Goal: Communication & Community: Answer question/provide support

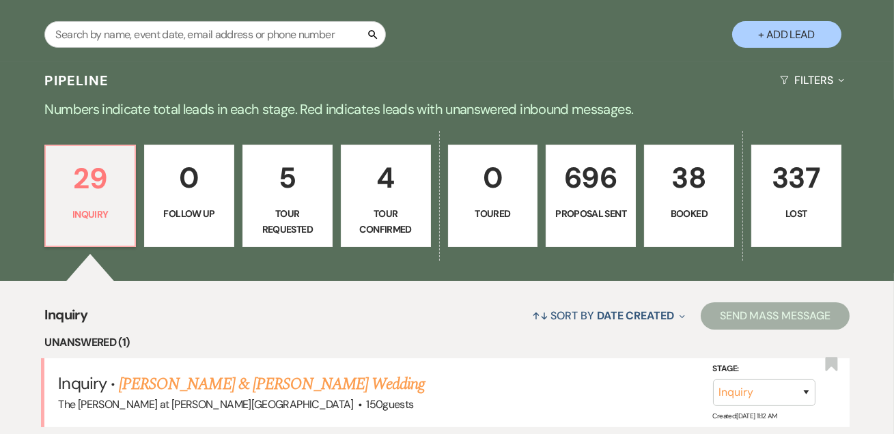
scroll to position [414, 0]
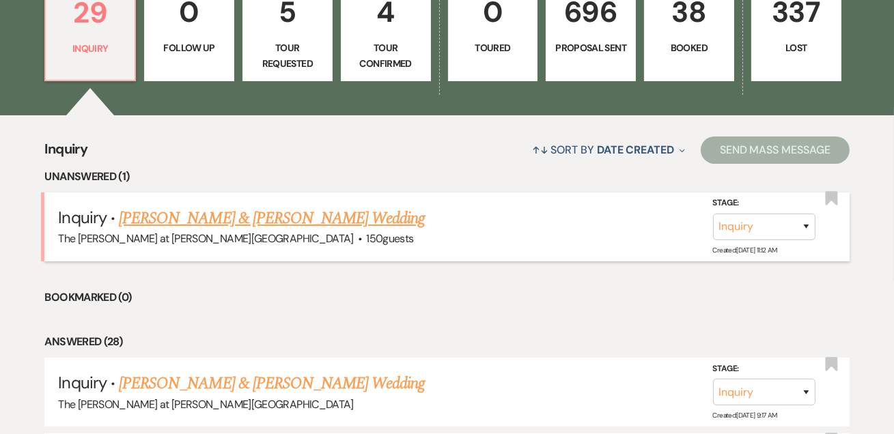
click at [221, 218] on link "Lisa Philippone & Sarah Alderman's Wedding" at bounding box center [272, 218] width 306 height 25
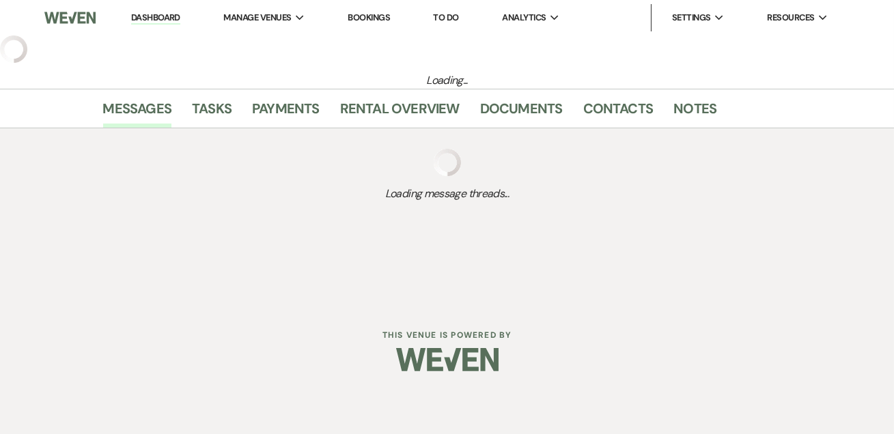
select select "17"
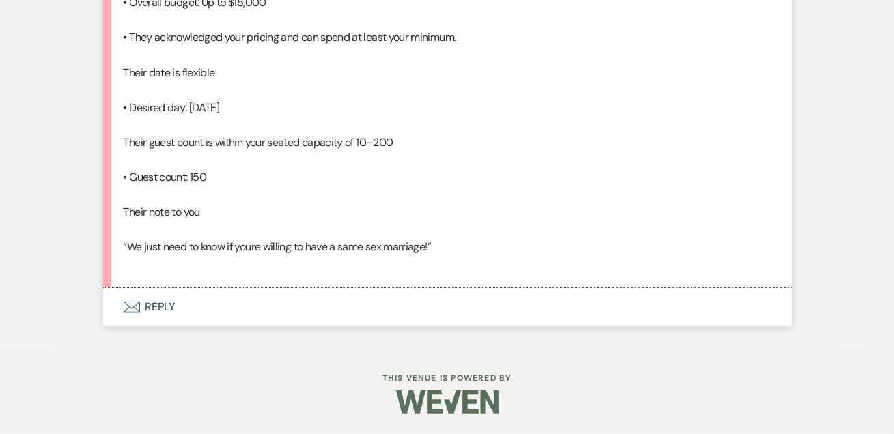
scroll to position [1168, 0]
click at [170, 306] on button "Envelope Reply" at bounding box center [447, 307] width 688 height 38
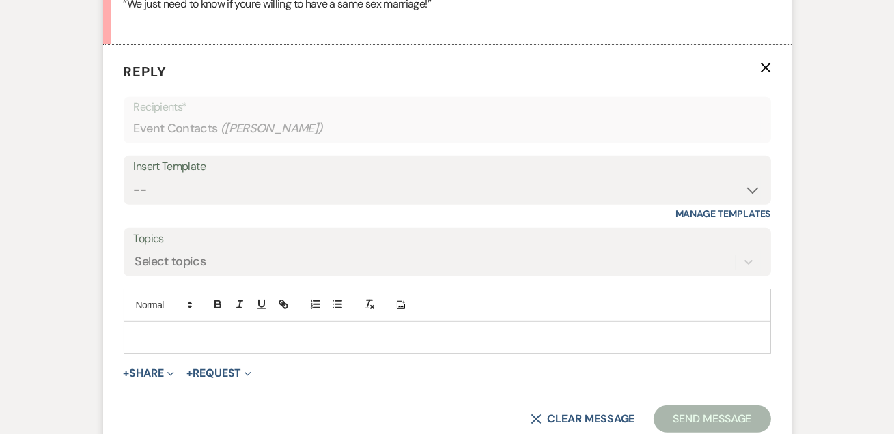
scroll to position [1380, 0]
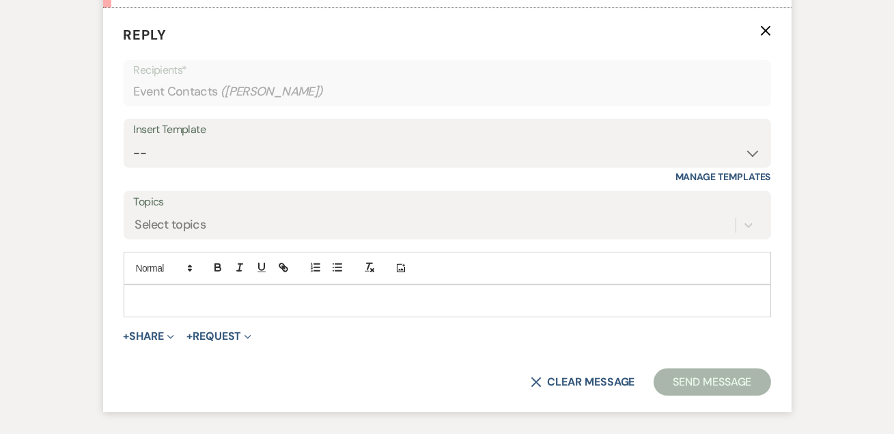
click at [252, 140] on div "Insert Template" at bounding box center [447, 130] width 627 height 20
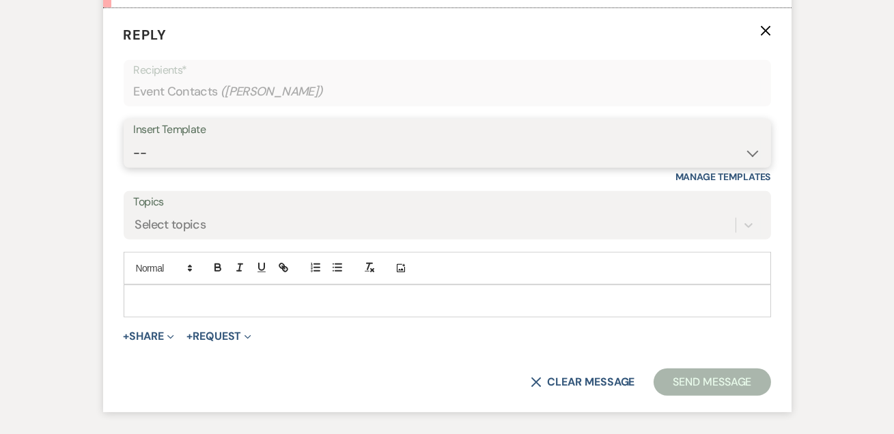
click at [187, 167] on select "-- Weven Planning Portal Introduction (Booked Events) Tour Request Response Fol…" at bounding box center [447, 153] width 627 height 27
select select "4367"
click at [134, 167] on select "-- Weven Planning Portal Introduction (Booked Events) Tour Request Response Fol…" at bounding box center [447, 153] width 627 height 27
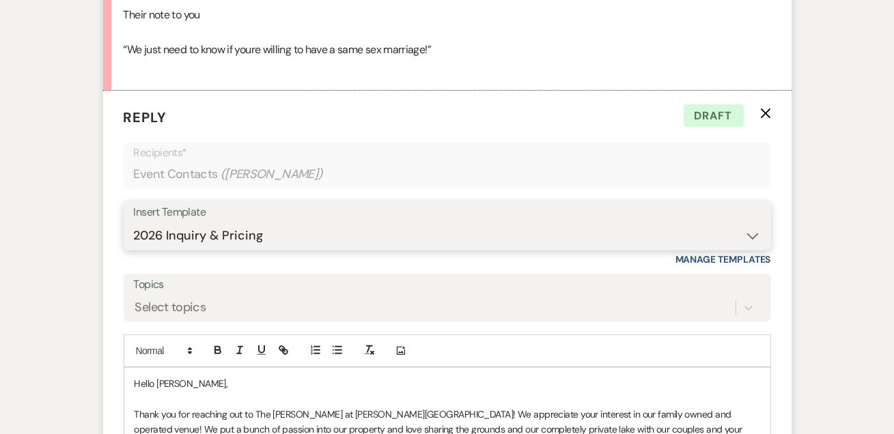
scroll to position [1546, 0]
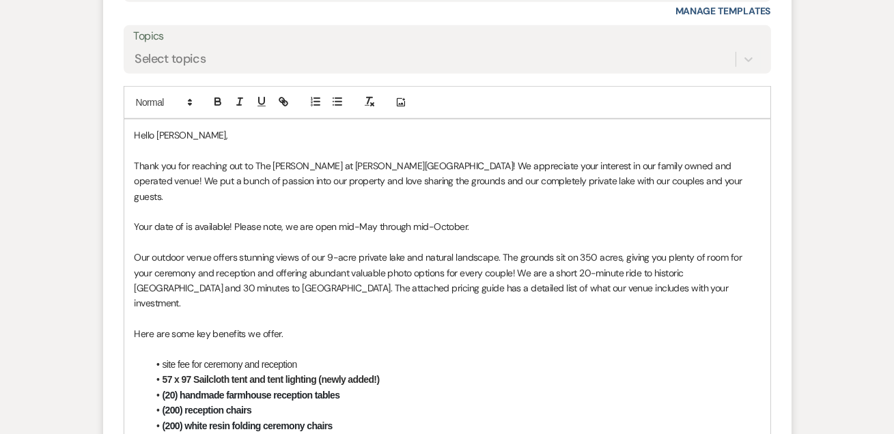
click at [182, 233] on span "Your date of is available! Please note, we are open mid-May through mid-October." at bounding box center [302, 227] width 335 height 12
click at [508, 234] on p "Your date of 5/30/26 is available! Please note, we are open mid-May through mid…" at bounding box center [448, 226] width 626 height 15
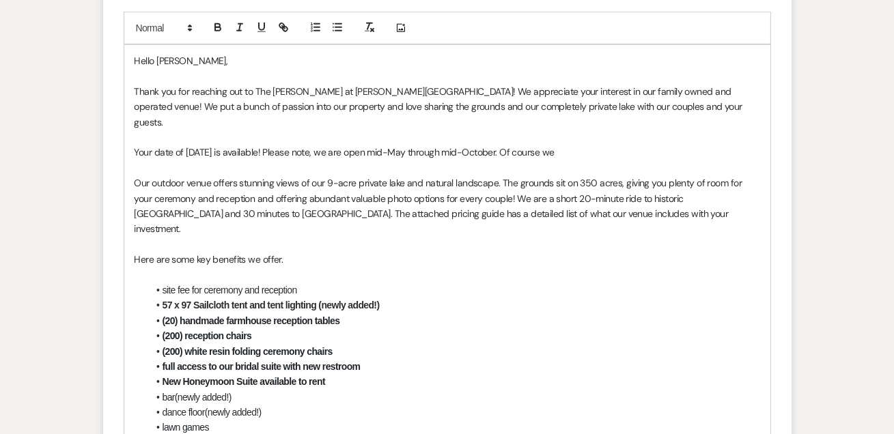
scroll to position [1629, 0]
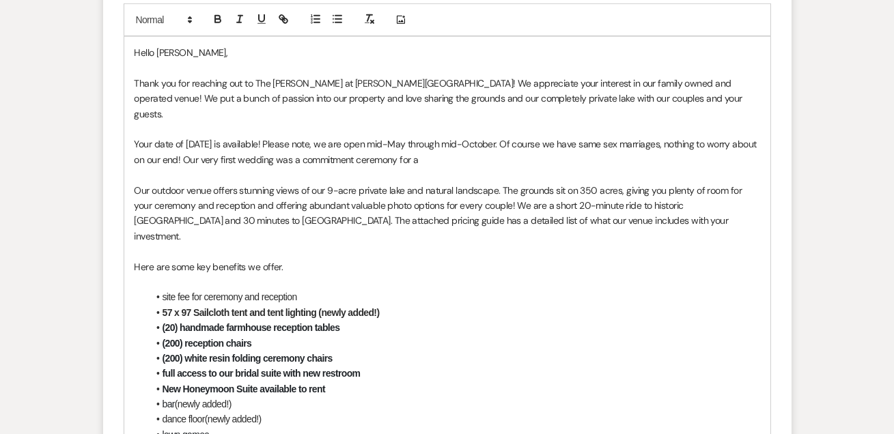
click at [440, 167] on p "Your date of 5/30/26 is available! Please note, we are open mid-May through mid…" at bounding box center [448, 152] width 626 height 31
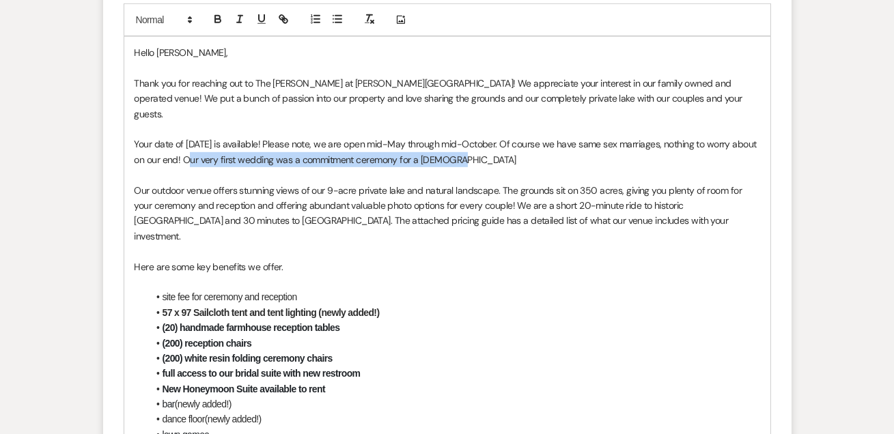
drag, startPoint x: 182, startPoint y: 209, endPoint x: 477, endPoint y: 215, distance: 295.1
click at [477, 167] on p "Your date of 5/30/26 is available! Please note, we are open mid-May through mid…" at bounding box center [448, 152] width 626 height 31
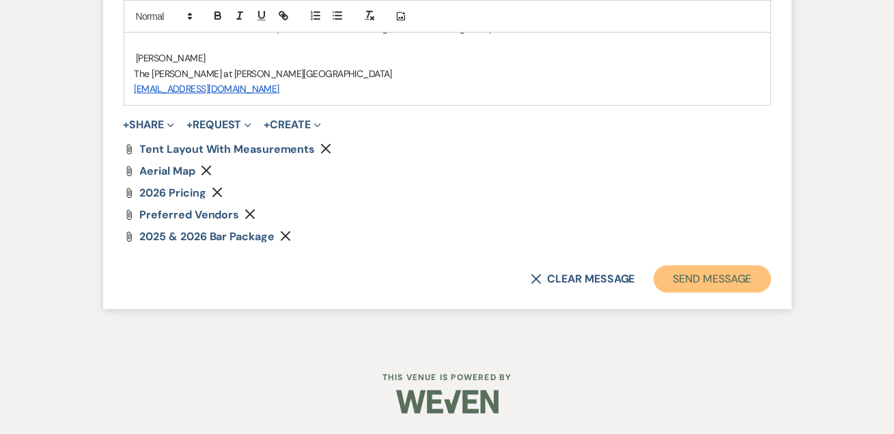
click at [681, 288] on button "Send Message" at bounding box center [712, 279] width 117 height 27
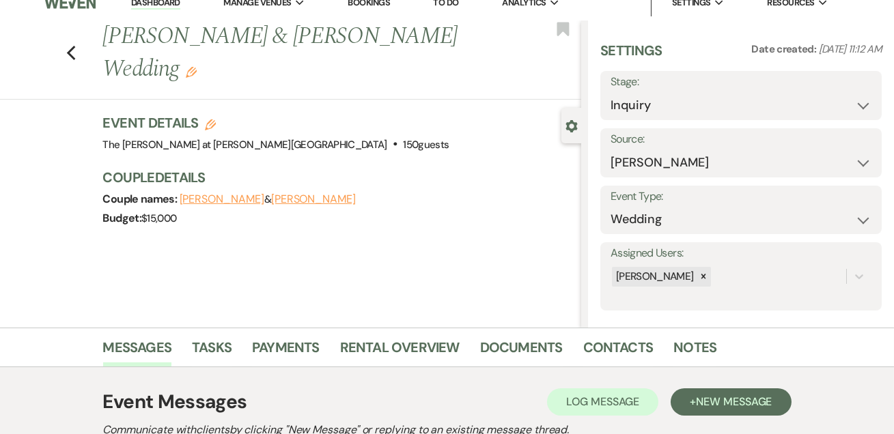
scroll to position [0, 0]
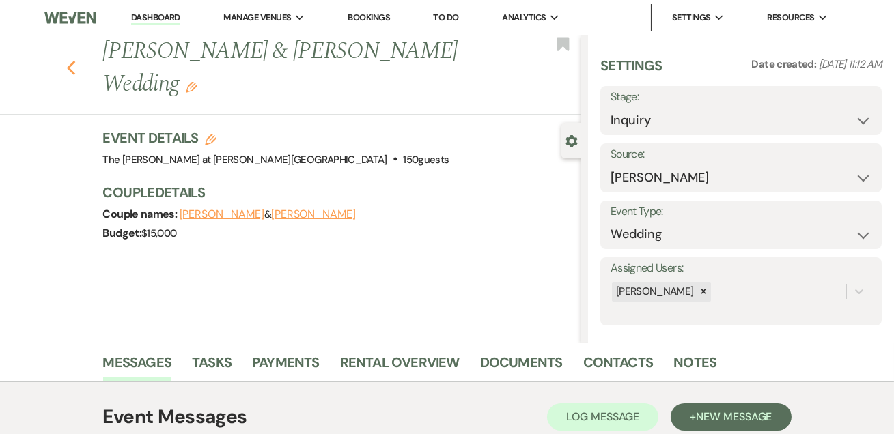
click at [74, 70] on use "button" at bounding box center [70, 68] width 9 height 15
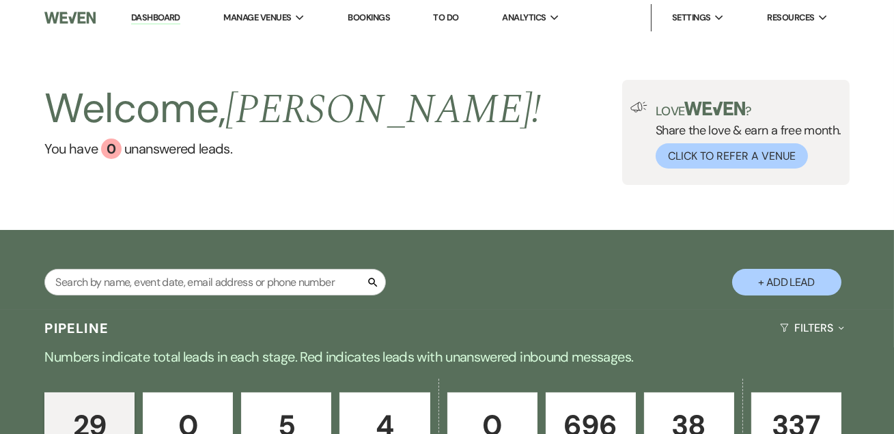
click at [145, 21] on link "Dashboard" at bounding box center [155, 18] width 49 height 13
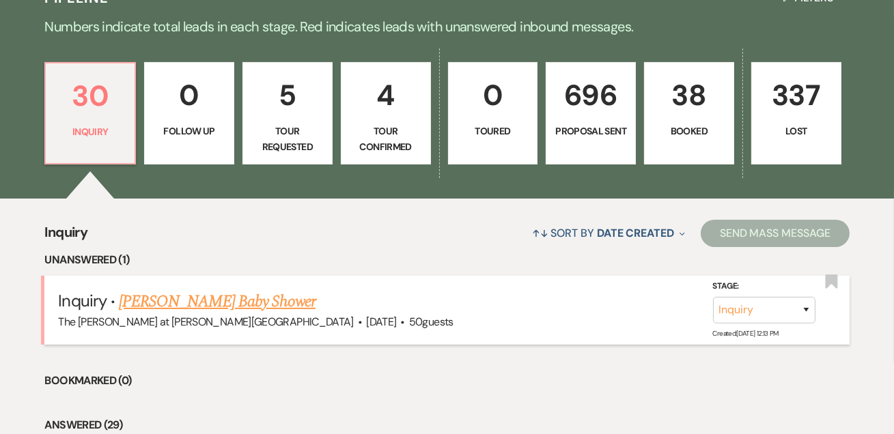
click at [223, 300] on link "Valerie Pietrefesa's Baby Shower" at bounding box center [217, 302] width 197 height 25
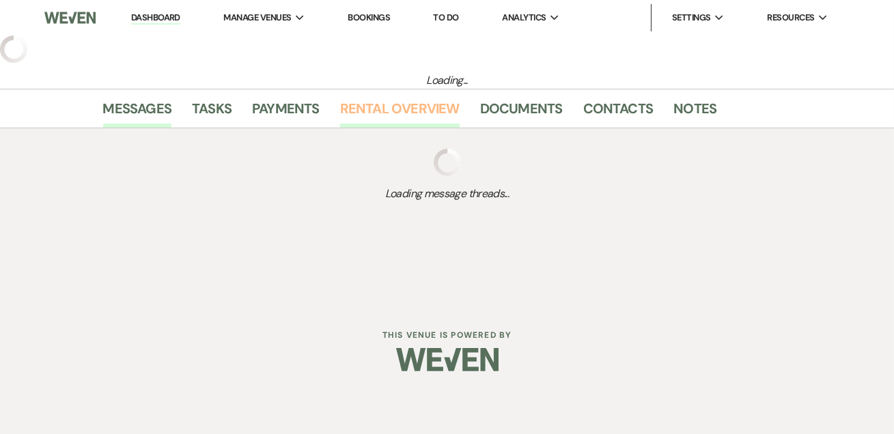
select select "5"
select select "3"
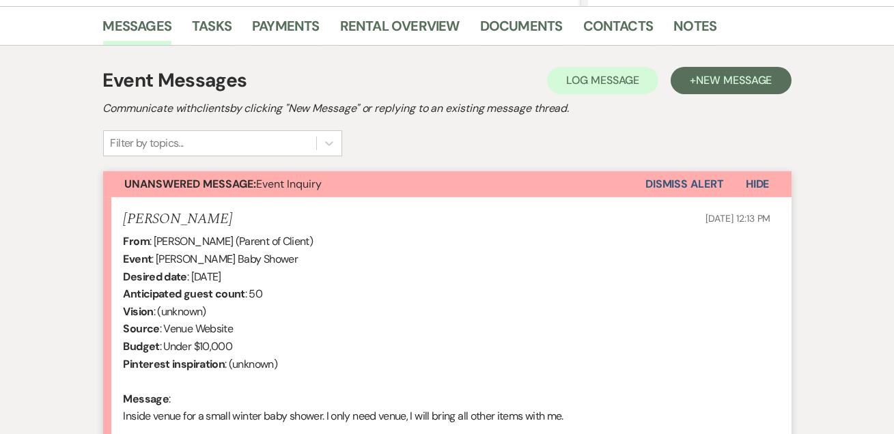
scroll to position [505, 0]
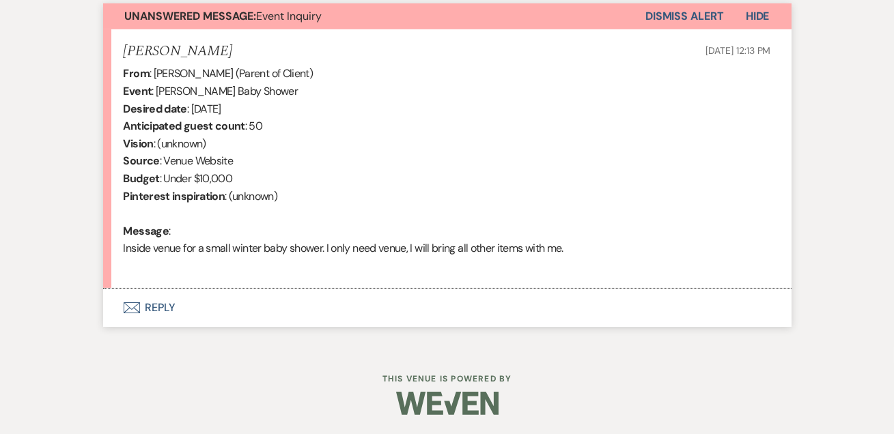
click at [165, 304] on button "Envelope Reply" at bounding box center [447, 308] width 688 height 38
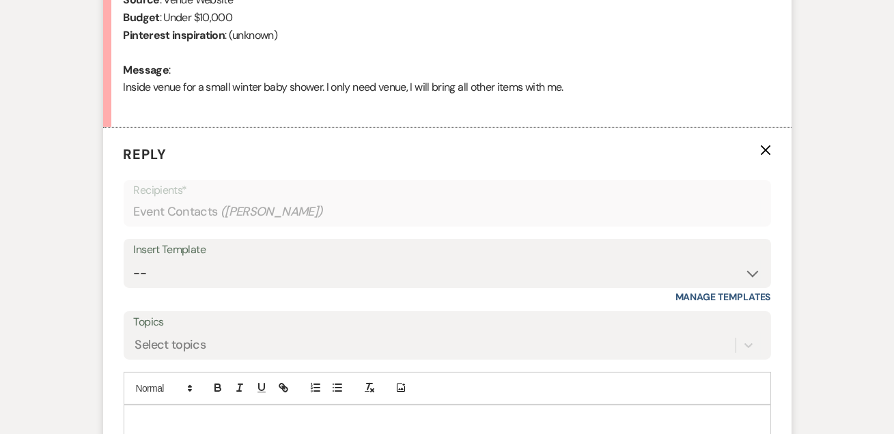
scroll to position [716, 0]
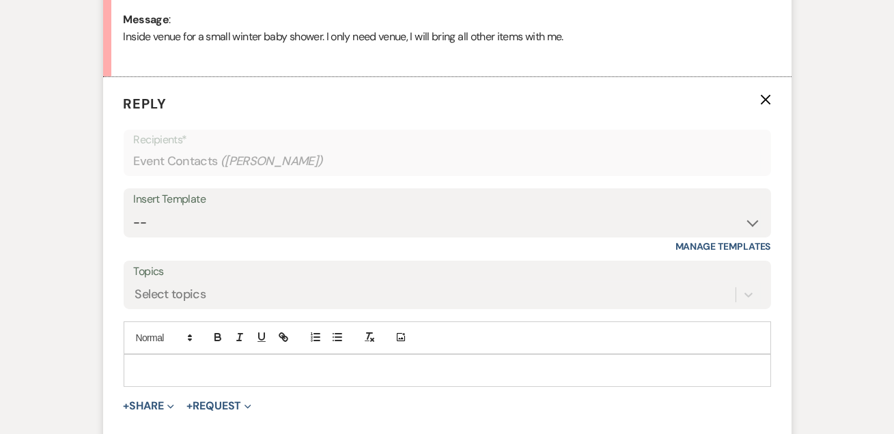
click at [175, 355] on div at bounding box center [447, 370] width 646 height 31
click at [153, 213] on select "-- Weven Planning Portal Introduction (Booked Events) Tour Request Response Fol…" at bounding box center [447, 223] width 627 height 27
select select "4348"
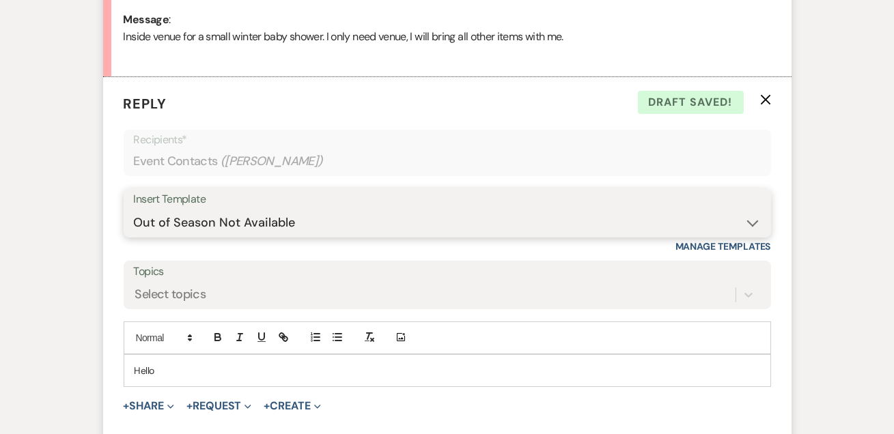
click at [134, 210] on select "-- Weven Planning Portal Introduction (Booked Events) Tour Request Response Fol…" at bounding box center [447, 223] width 627 height 27
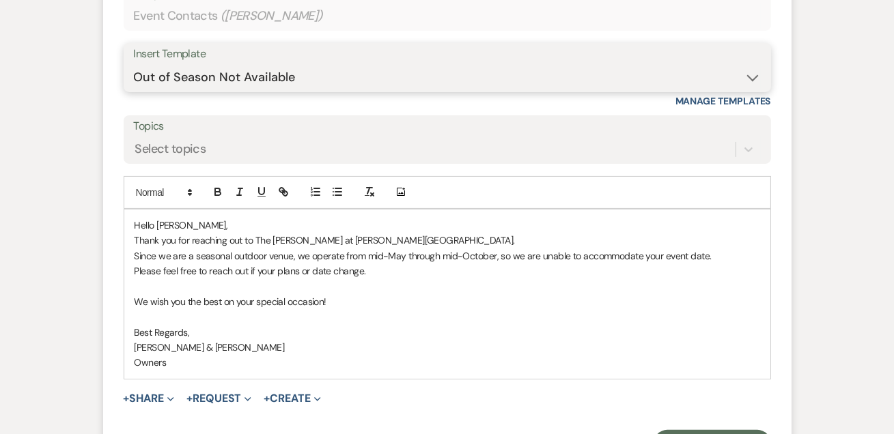
scroll to position [882, 0]
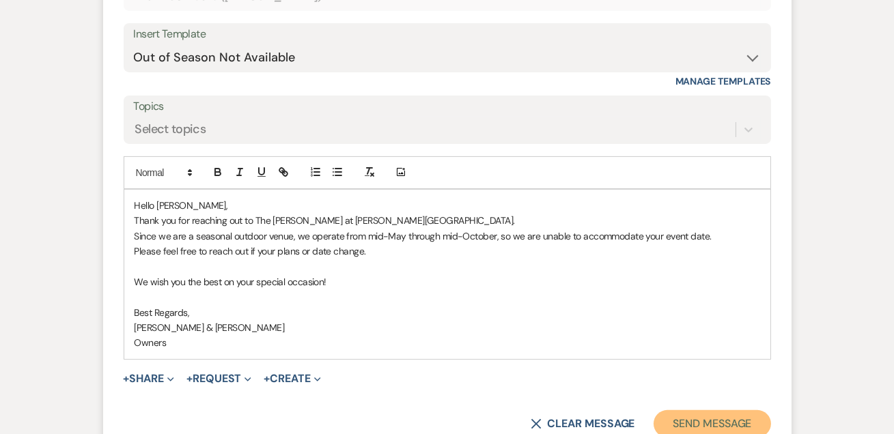
drag, startPoint x: 721, startPoint y: 424, endPoint x: 748, endPoint y: 417, distance: 28.3
click at [723, 424] on button "Send Message" at bounding box center [712, 423] width 117 height 27
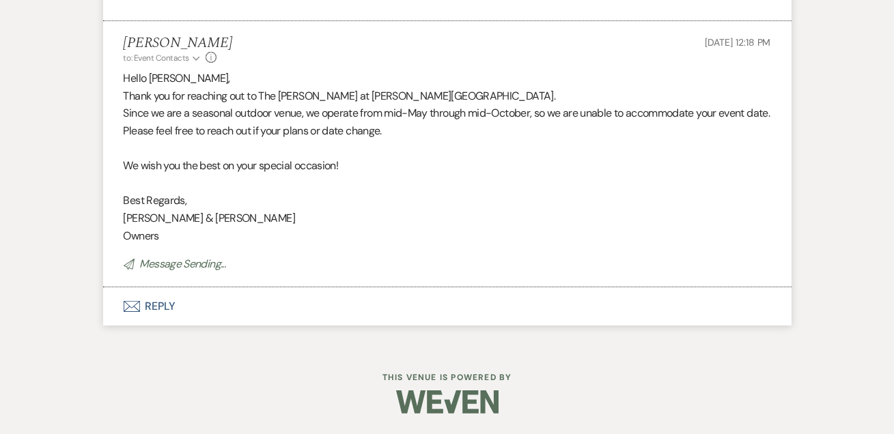
scroll to position [0, 0]
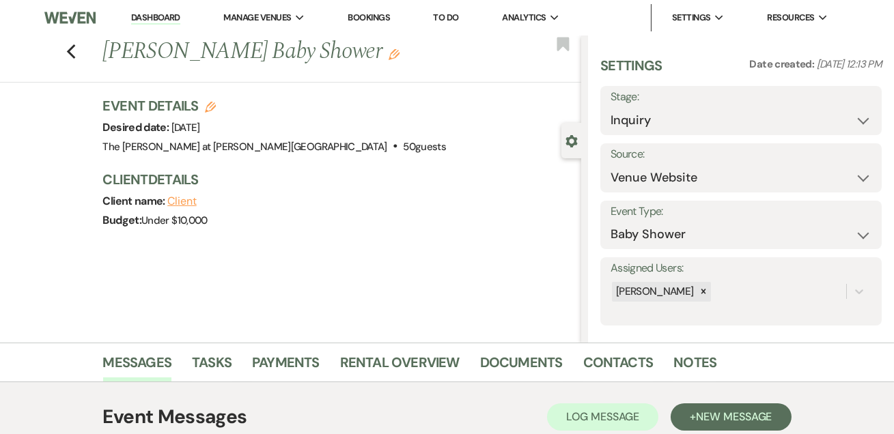
click at [137, 20] on link "Dashboard" at bounding box center [155, 18] width 49 height 13
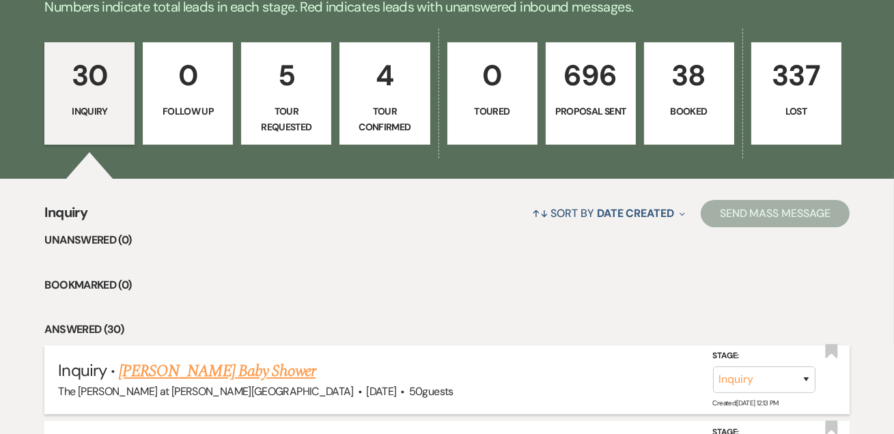
scroll to position [496, 0]
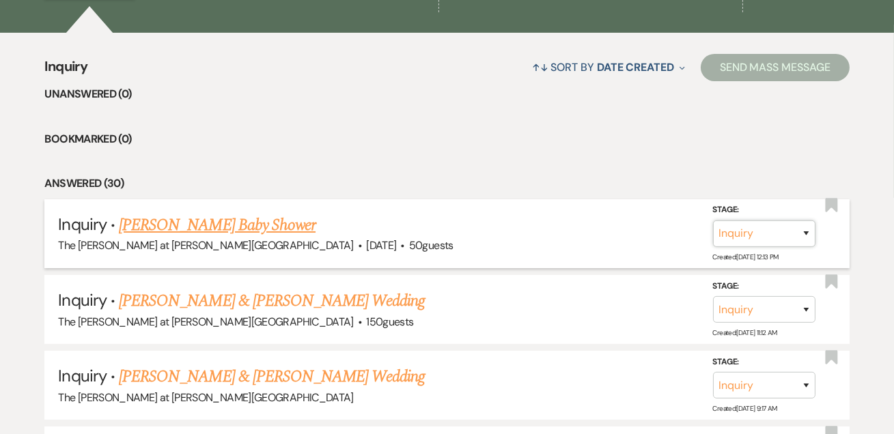
drag, startPoint x: 808, startPoint y: 236, endPoint x: 801, endPoint y: 241, distance: 8.3
click at [808, 236] on select "Inquiry Follow Up Tour Requested Tour Confirmed Toured Proposal Sent Booked Lost" at bounding box center [764, 234] width 102 height 27
select select "8"
click at [713, 221] on select "Inquiry Follow Up Tour Requested Tour Confirmed Toured Proposal Sent Booked Lost" at bounding box center [764, 234] width 102 height 27
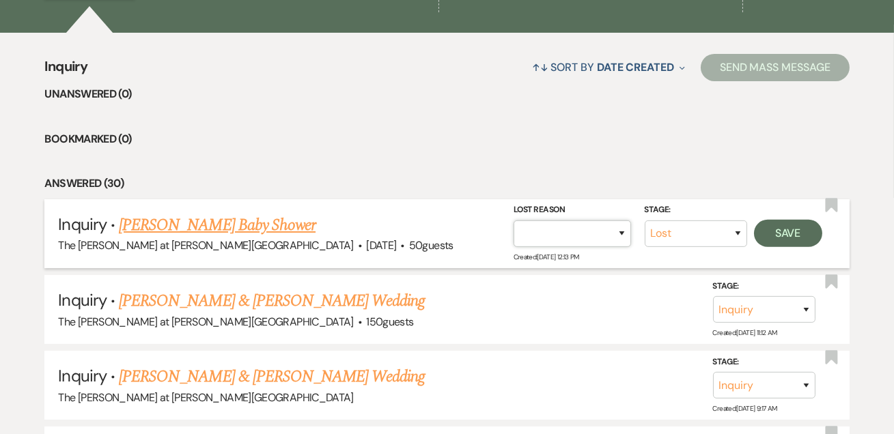
click at [589, 235] on select "Booked Elsewhere Budget Date Unavailable No Response Not a Good Match Capacity …" at bounding box center [572, 234] width 117 height 27
select select "8"
click at [514, 221] on select "Booked Elsewhere Budget Date Unavailable No Response Not a Good Match Capacity …" at bounding box center [572, 234] width 117 height 27
click at [776, 228] on button "Save" at bounding box center [788, 233] width 68 height 27
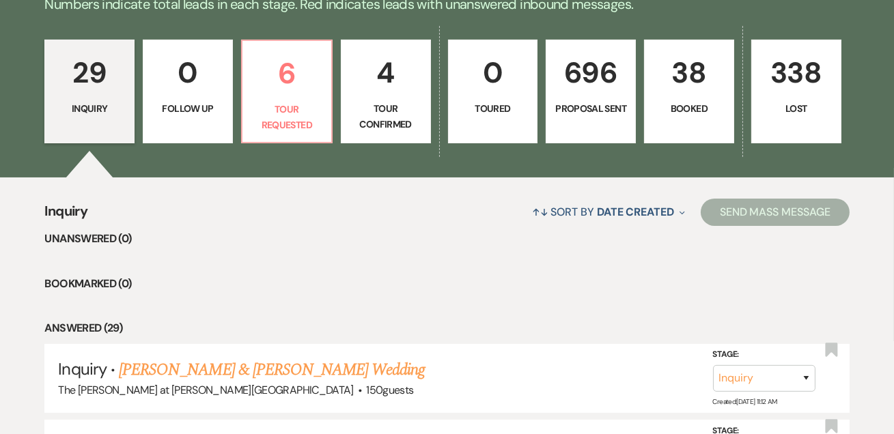
scroll to position [166, 0]
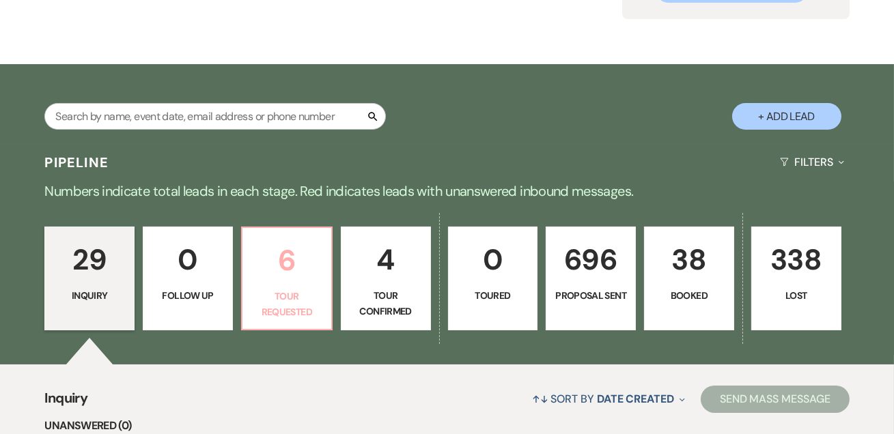
click at [290, 263] on p "6" at bounding box center [287, 261] width 72 height 46
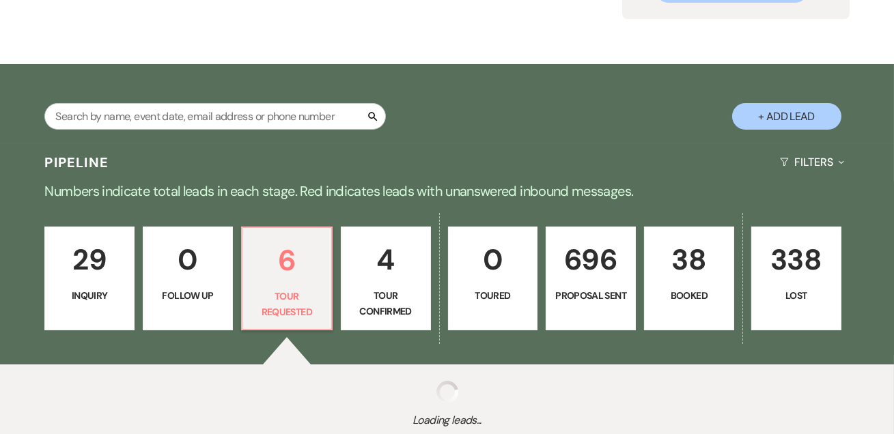
select select "2"
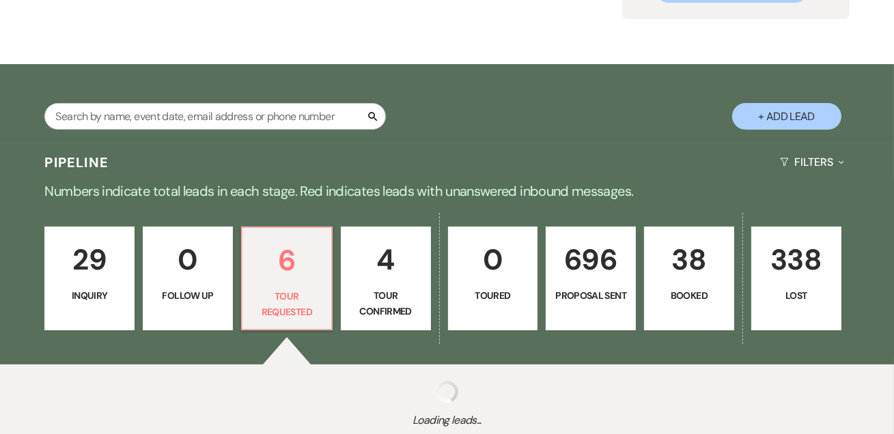
select select "2"
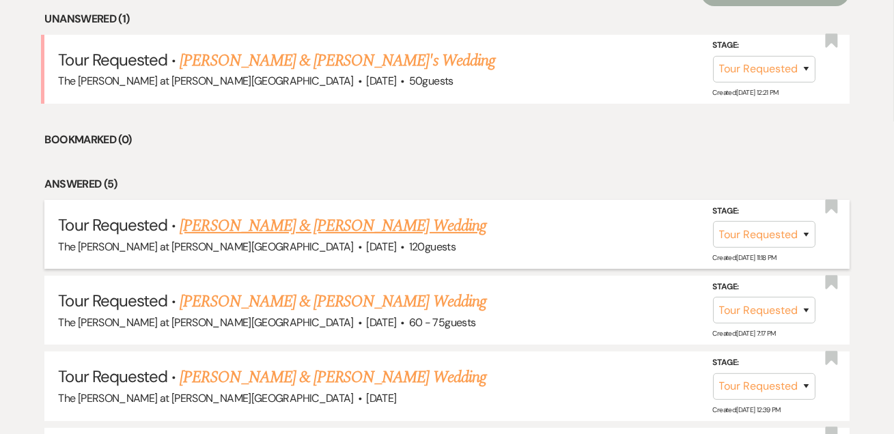
scroll to position [580, 0]
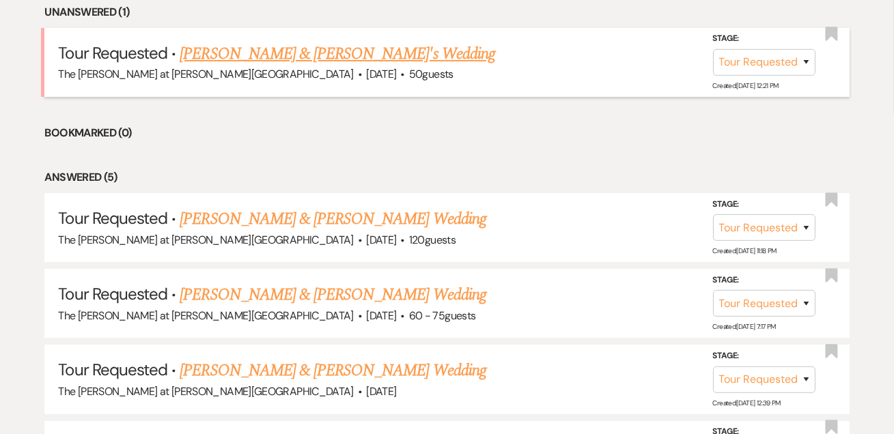
click at [238, 57] on link "[PERSON_NAME] & [PERSON_NAME]'s Wedding" at bounding box center [338, 54] width 316 height 25
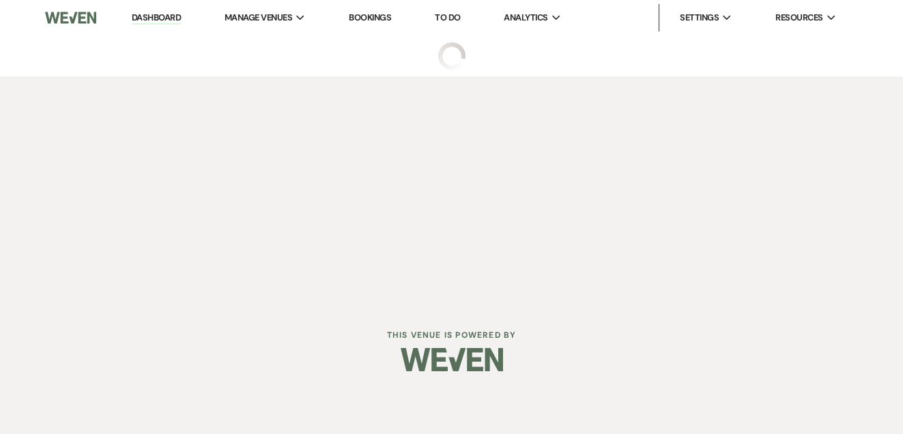
select select "2"
select select "5"
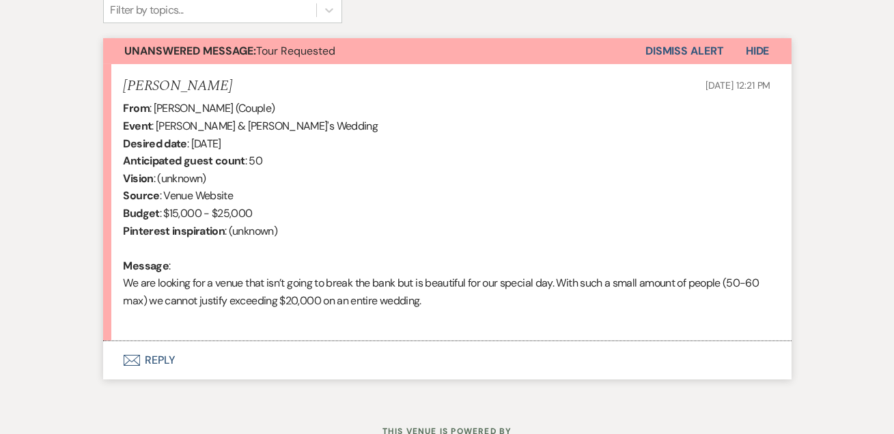
scroll to position [522, 0]
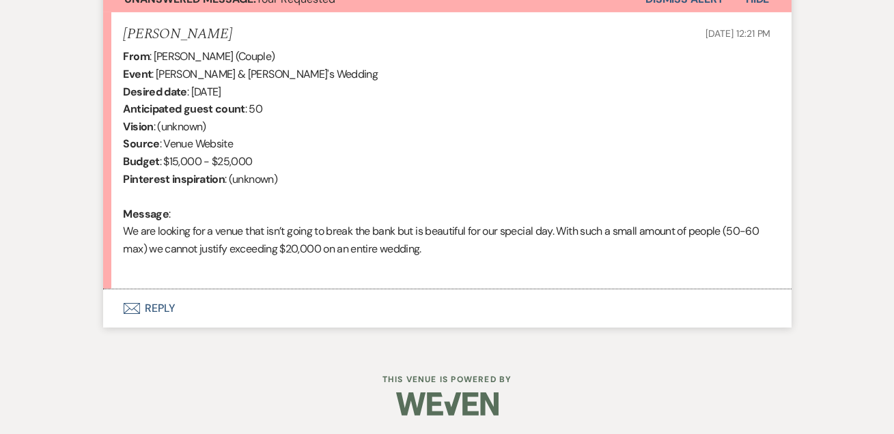
click at [164, 303] on button "Envelope Reply" at bounding box center [447, 309] width 688 height 38
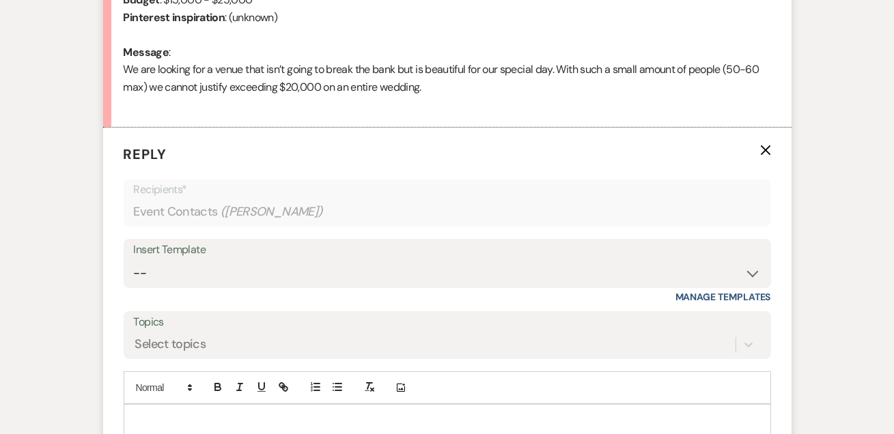
scroll to position [733, 0]
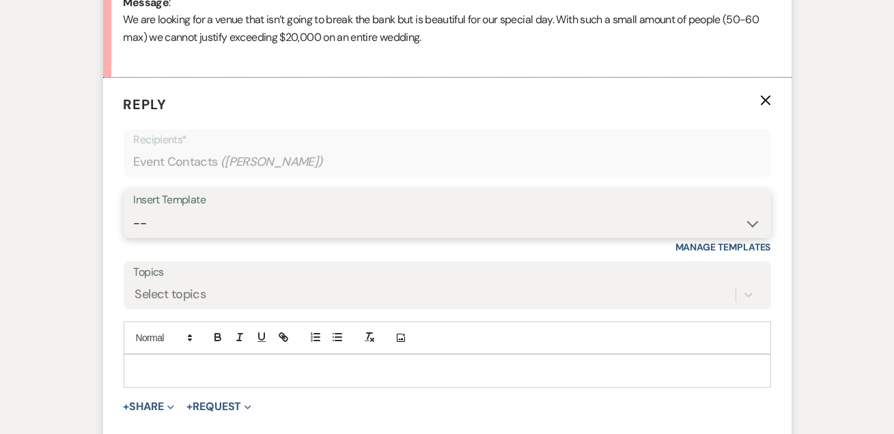
click at [182, 225] on select "-- Weven Planning Portal Introduction (Booked Events) Tour Request Response Fol…" at bounding box center [447, 223] width 627 height 27
select select "4367"
click at [134, 210] on select "-- Weven Planning Portal Introduction (Booked Events) Tour Request Response Fol…" at bounding box center [447, 223] width 627 height 27
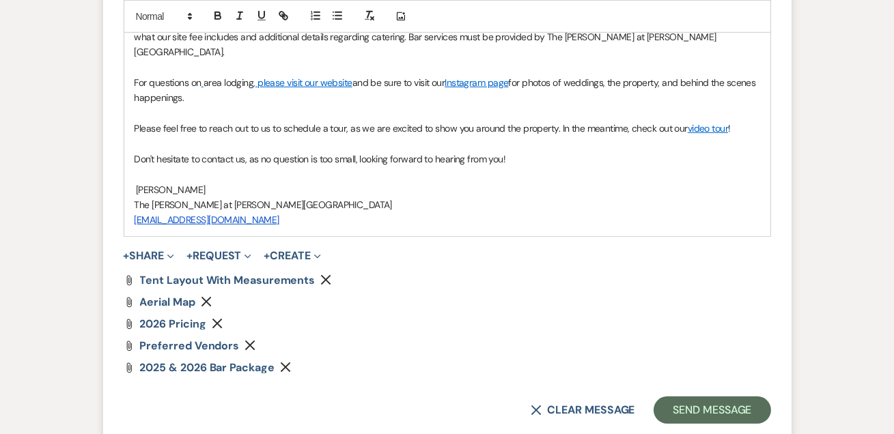
scroll to position [1625, 0]
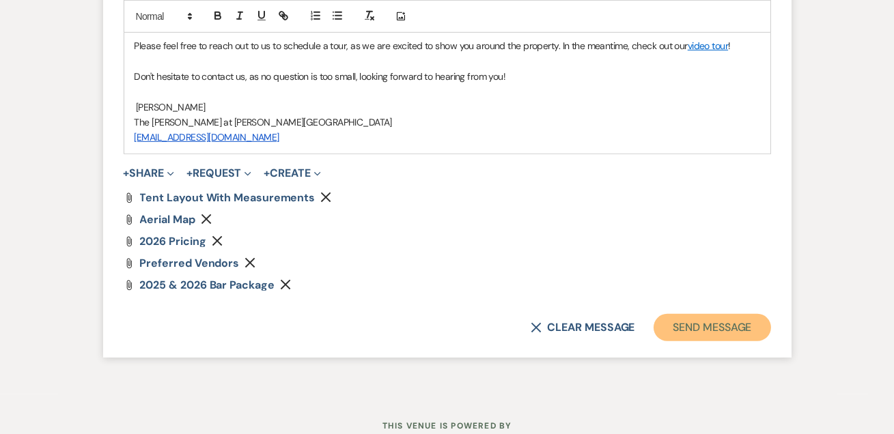
drag, startPoint x: 697, startPoint y: 273, endPoint x: 779, endPoint y: 269, distance: 82.7
click at [697, 314] on button "Send Message" at bounding box center [712, 327] width 117 height 27
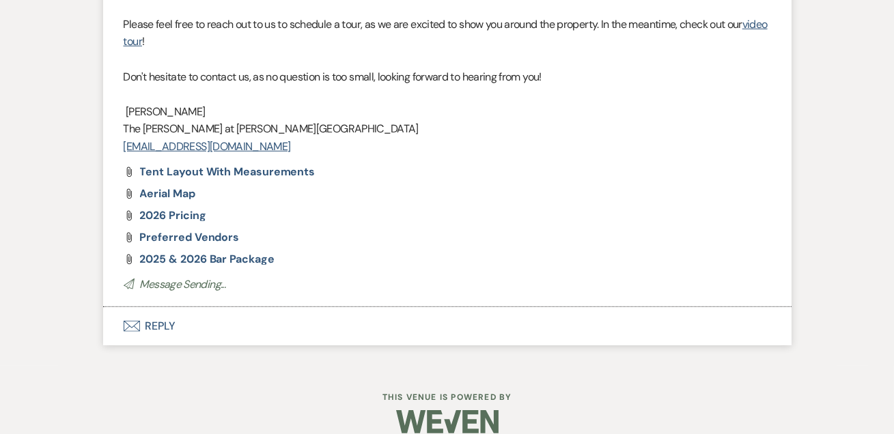
scroll to position [0, 0]
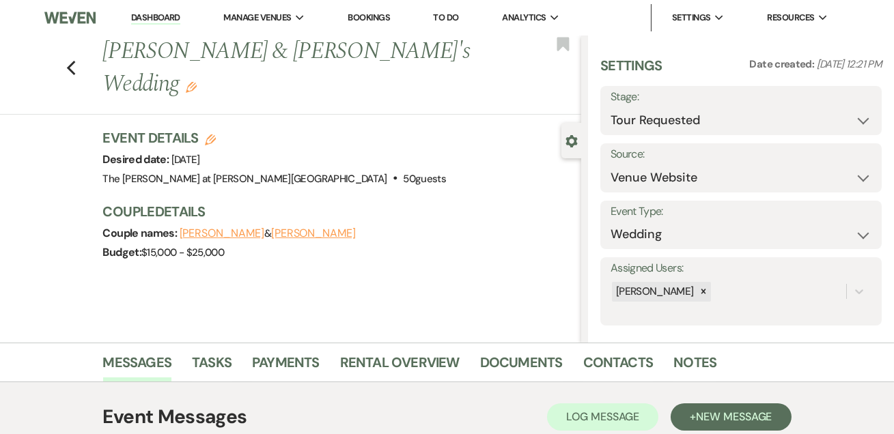
click at [133, 19] on link "Dashboard" at bounding box center [155, 18] width 49 height 13
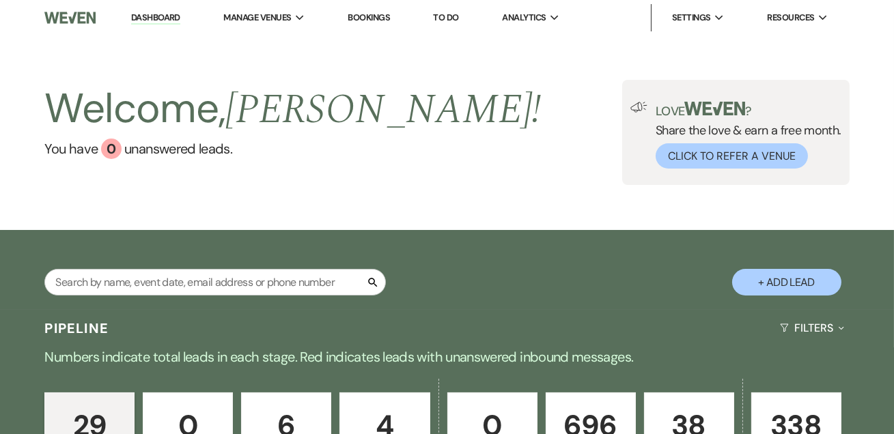
click at [156, 7] on li "Dashboard" at bounding box center [155, 17] width 63 height 27
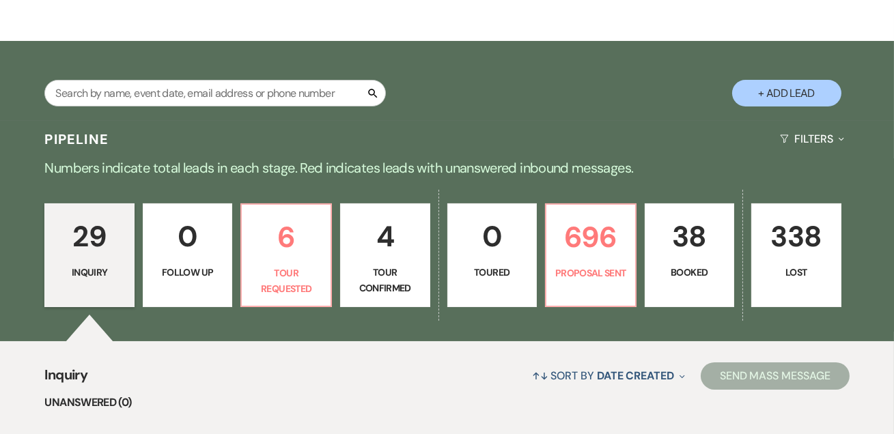
scroll to position [248, 0]
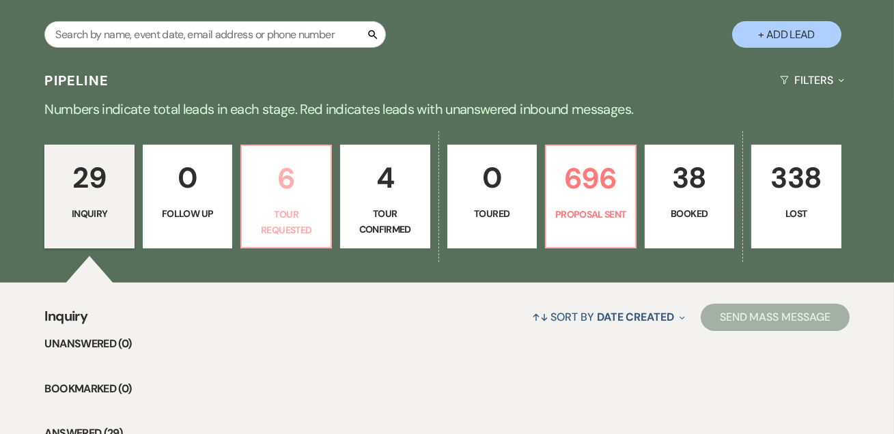
click at [264, 189] on p "6" at bounding box center [286, 179] width 72 height 46
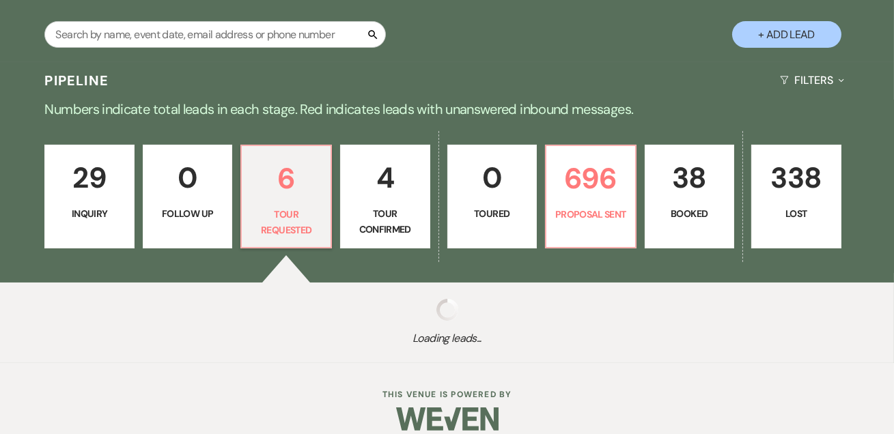
select select "2"
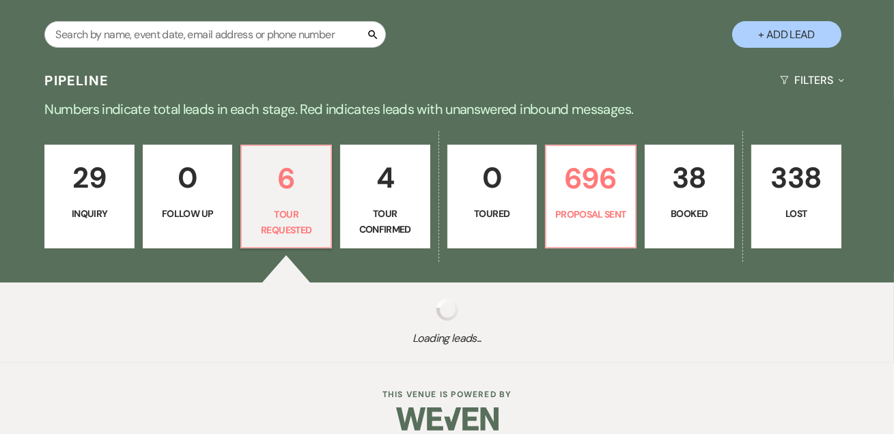
select select "2"
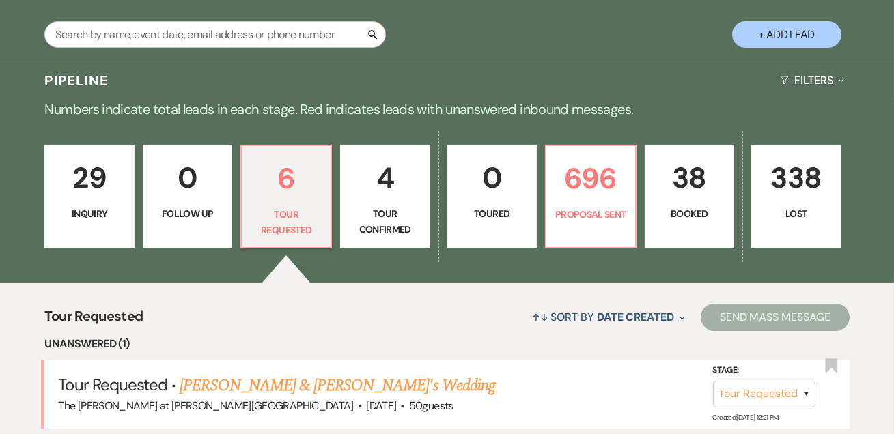
scroll to position [496, 0]
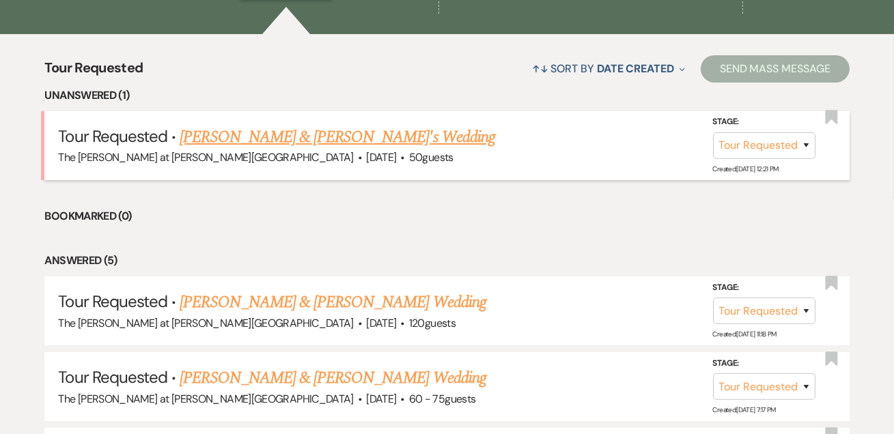
click at [252, 145] on link "[PERSON_NAME] & [PERSON_NAME]'s Wedding" at bounding box center [338, 137] width 316 height 25
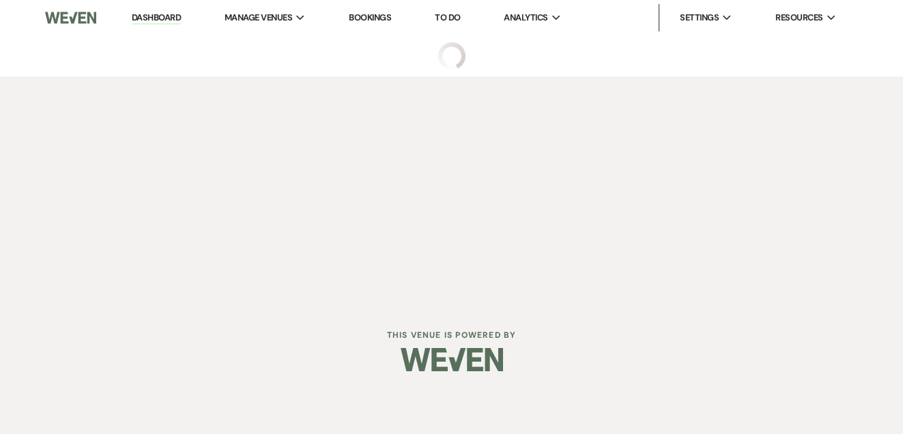
select select "2"
select select "5"
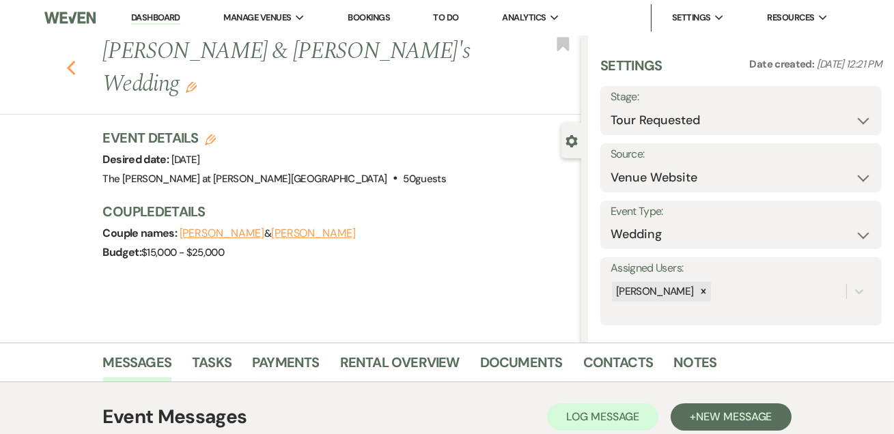
click at [74, 61] on use "button" at bounding box center [70, 68] width 9 height 15
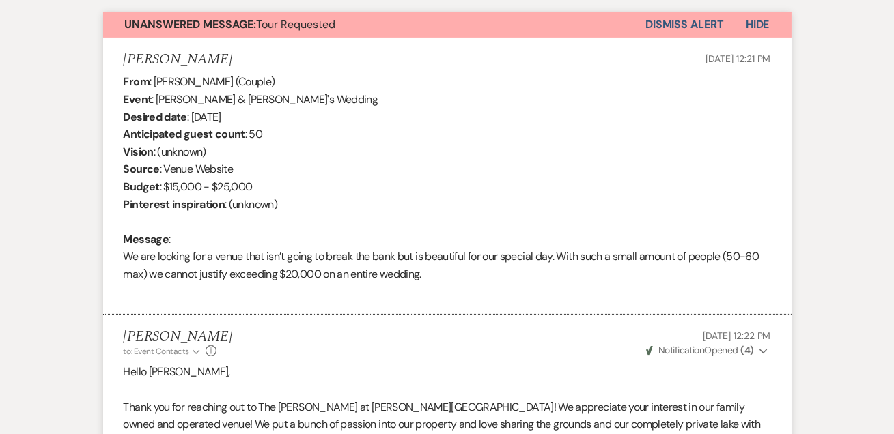
select select "2"
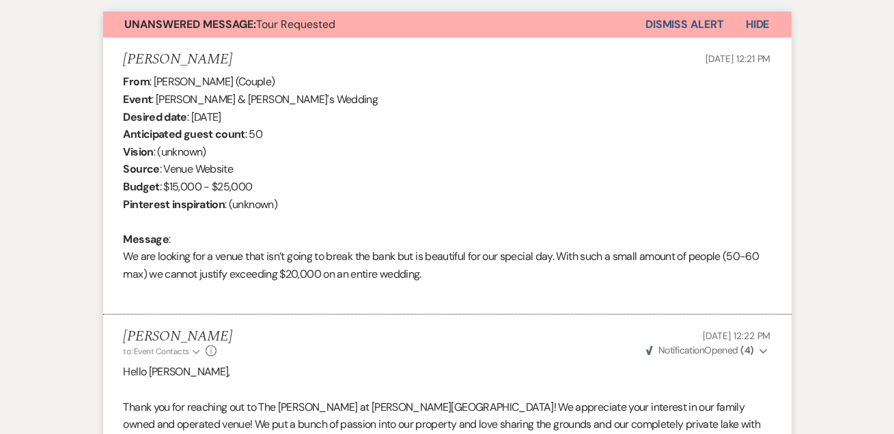
select select "2"
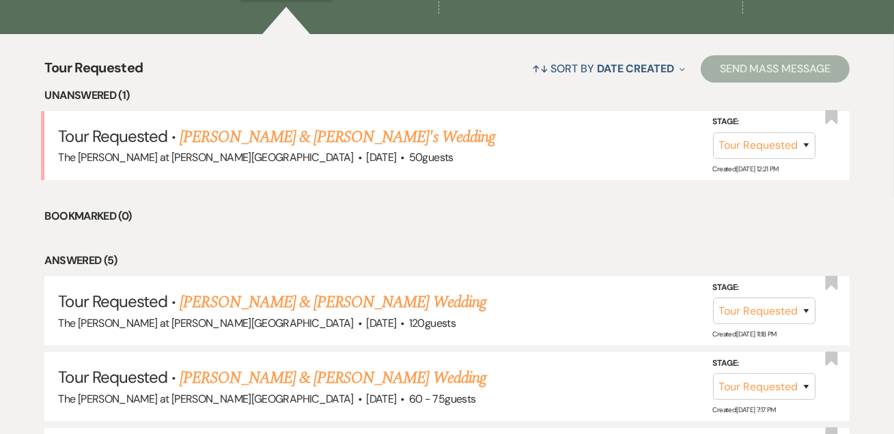
scroll to position [248, 0]
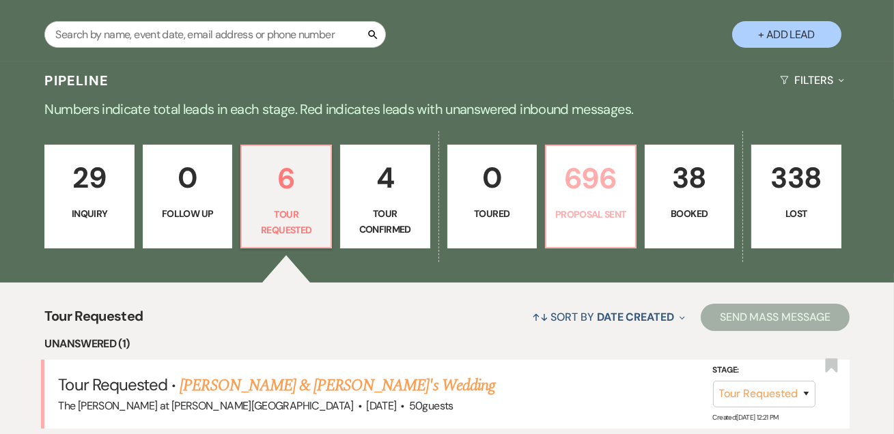
click at [570, 175] on p "696" at bounding box center [591, 179] width 72 height 46
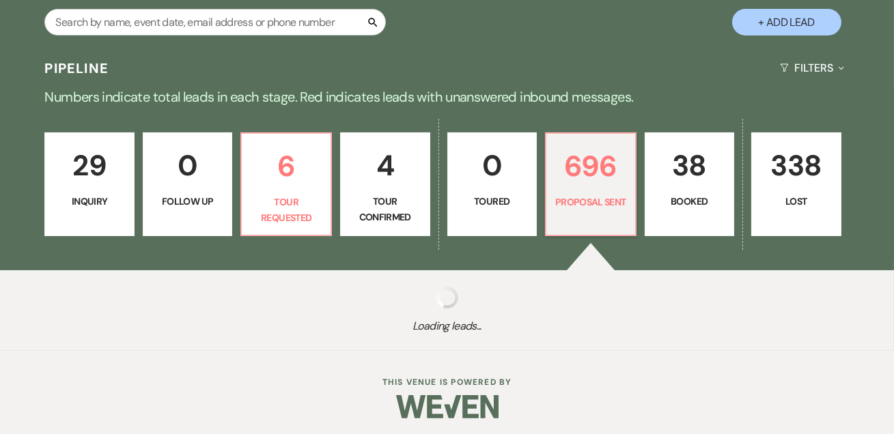
select select "6"
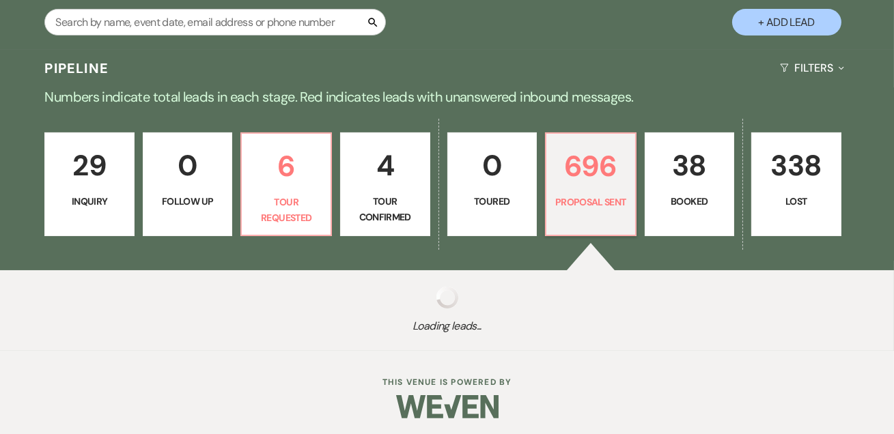
select select "6"
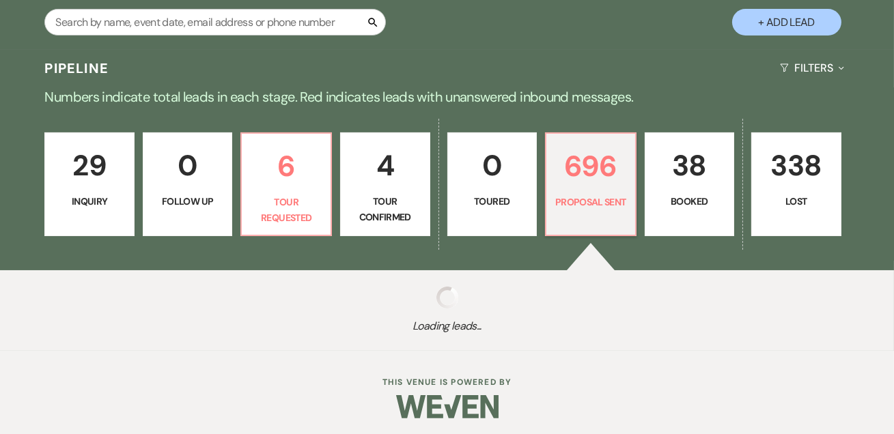
select select "6"
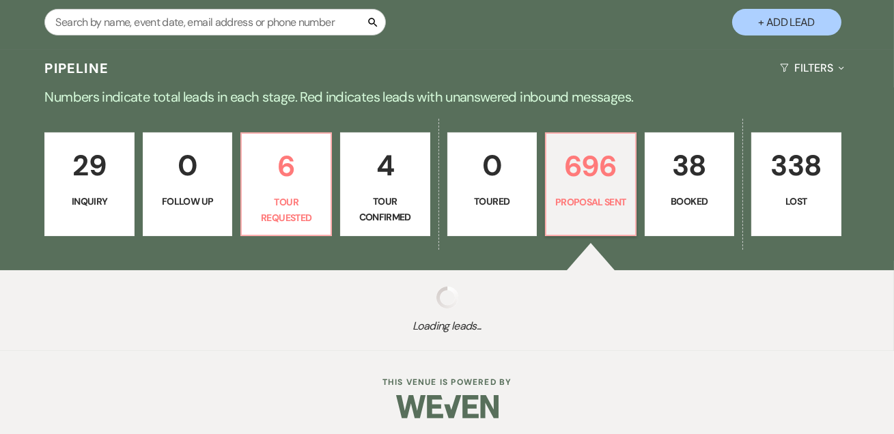
select select "6"
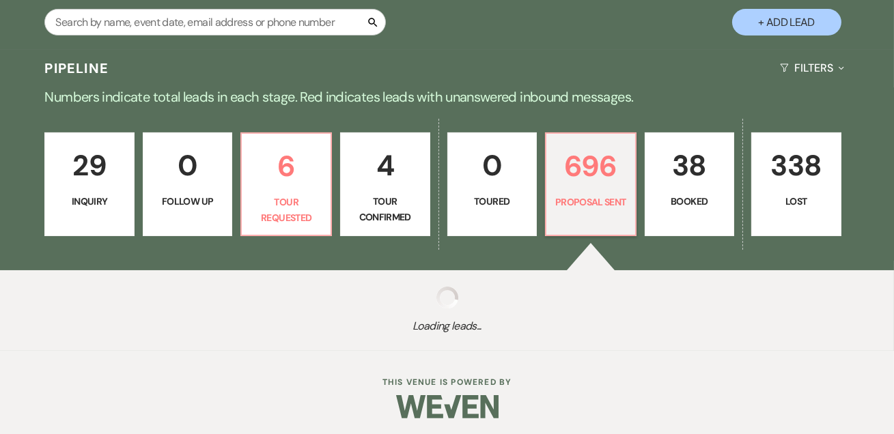
select select "6"
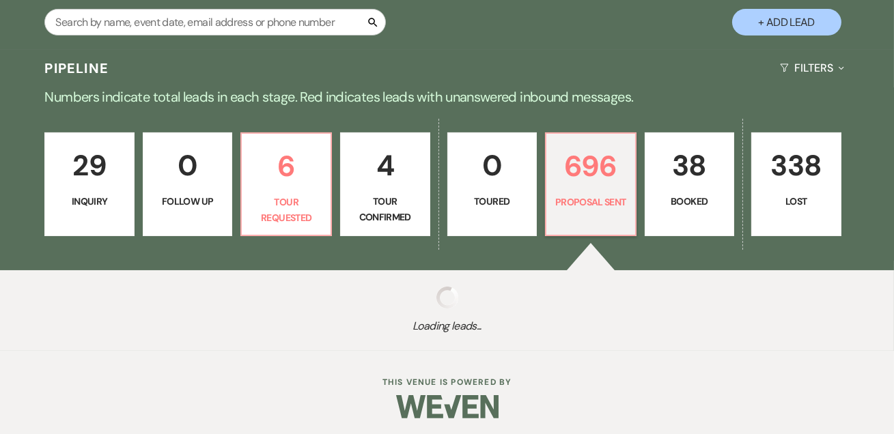
select select "6"
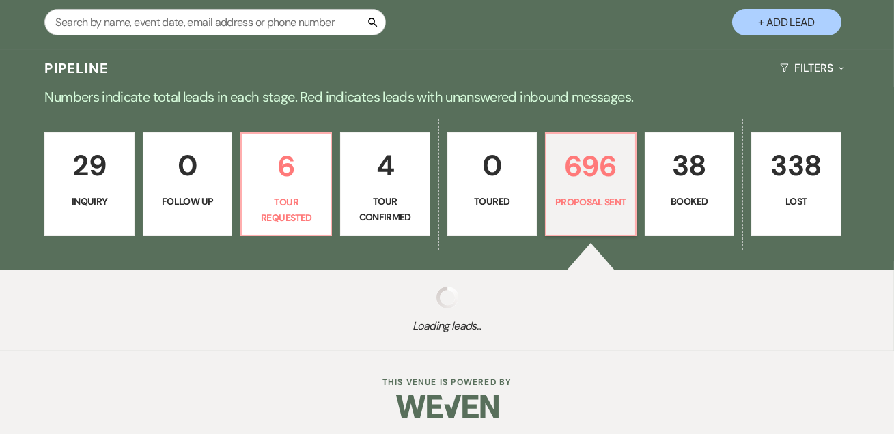
select select "6"
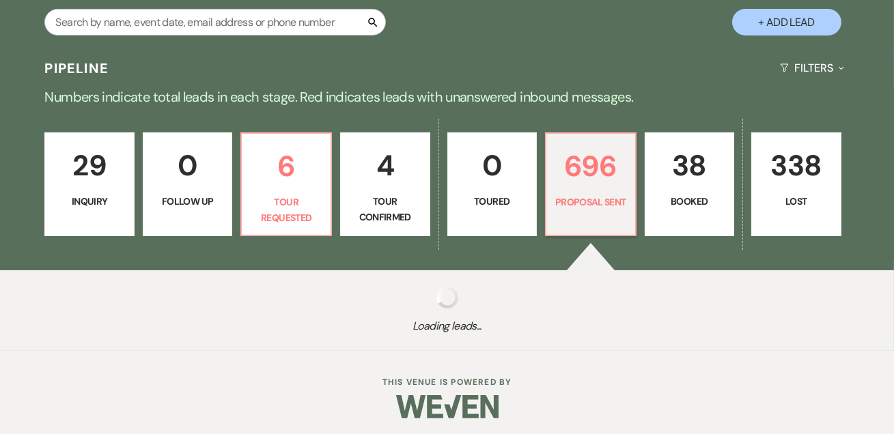
select select "6"
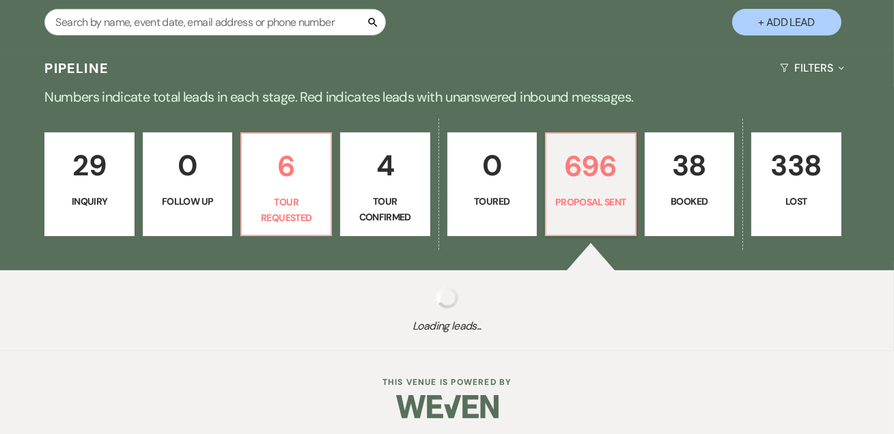
select select "6"
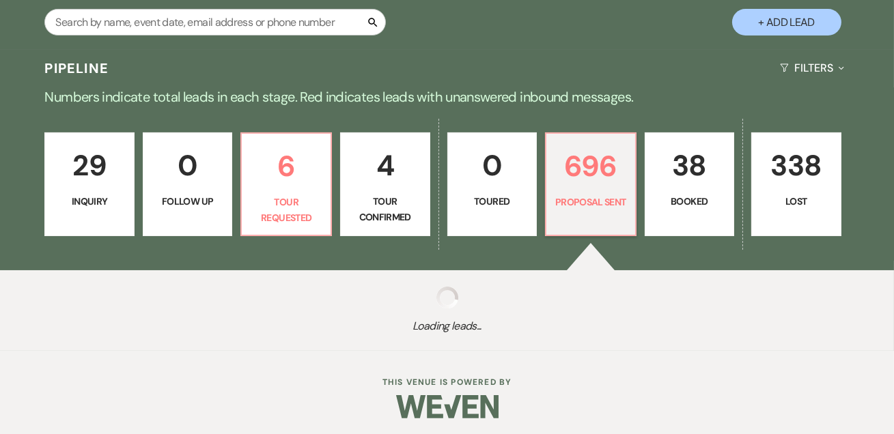
select select "6"
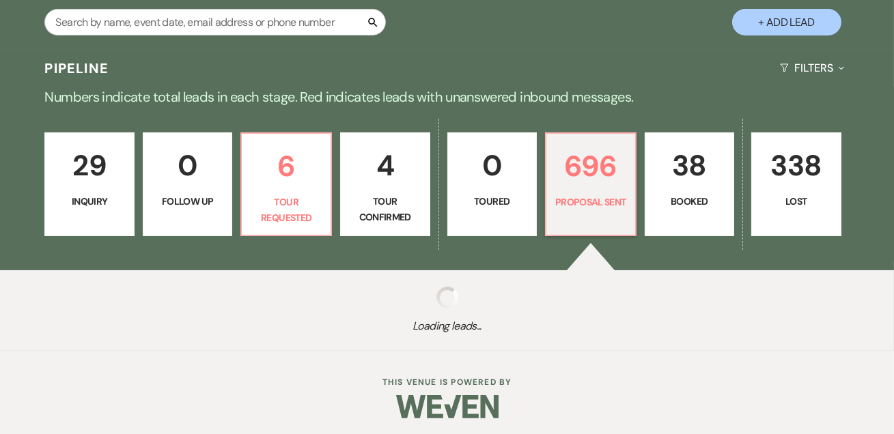
select select "6"
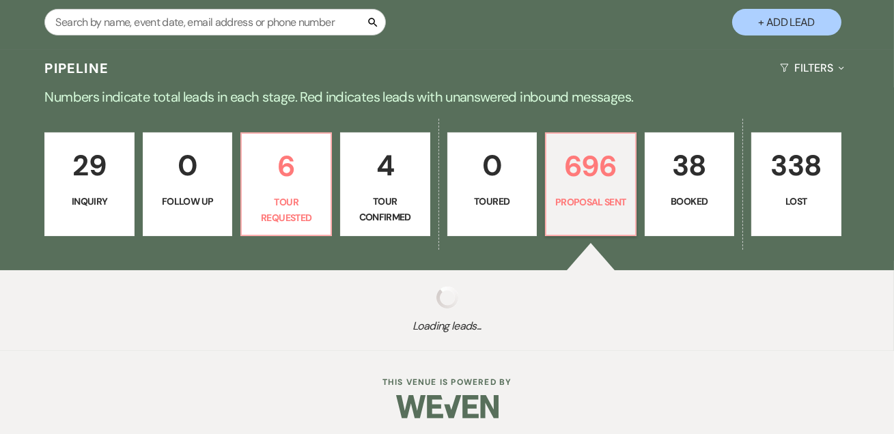
select select "6"
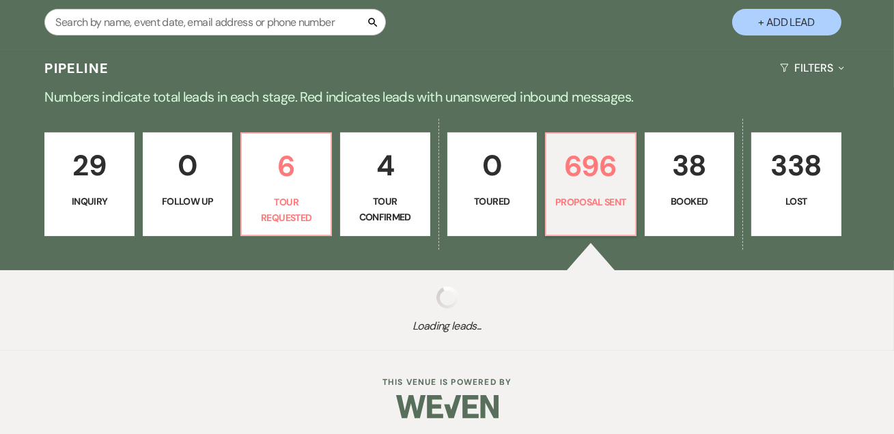
select select "6"
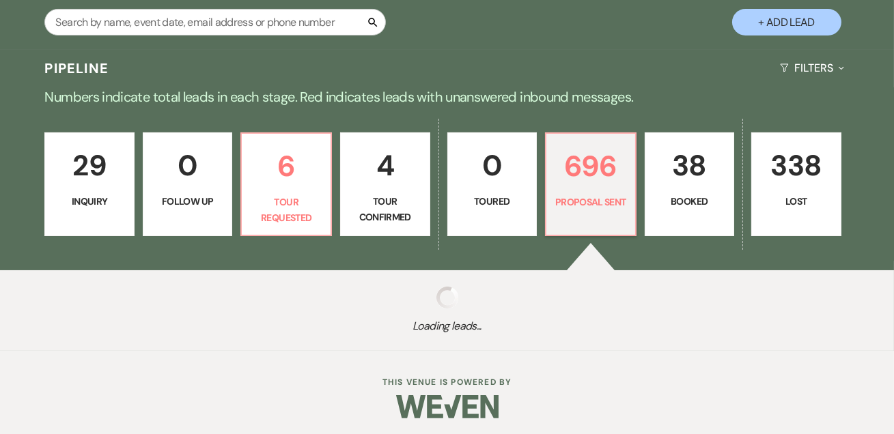
select select "6"
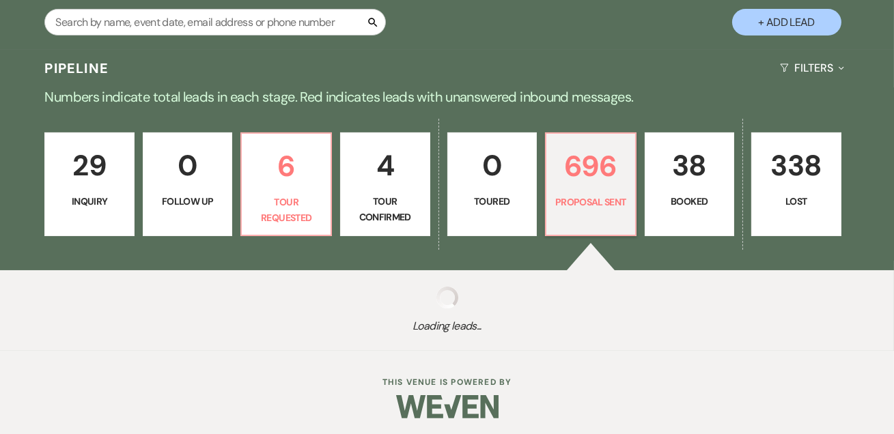
select select "6"
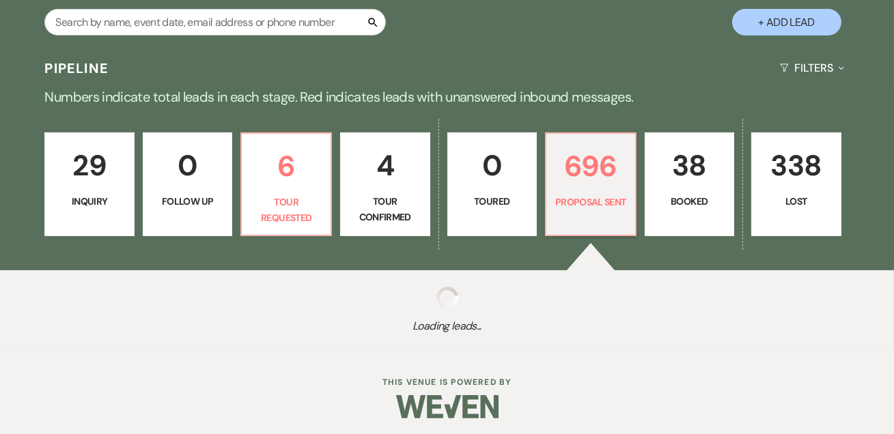
select select "6"
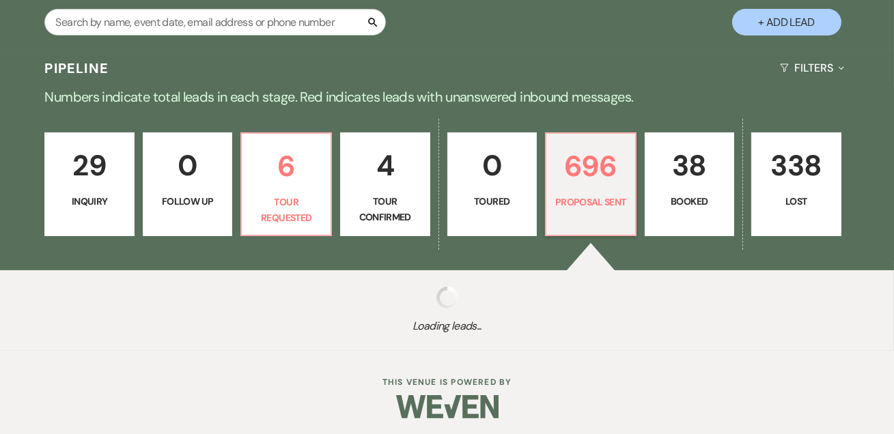
select select "6"
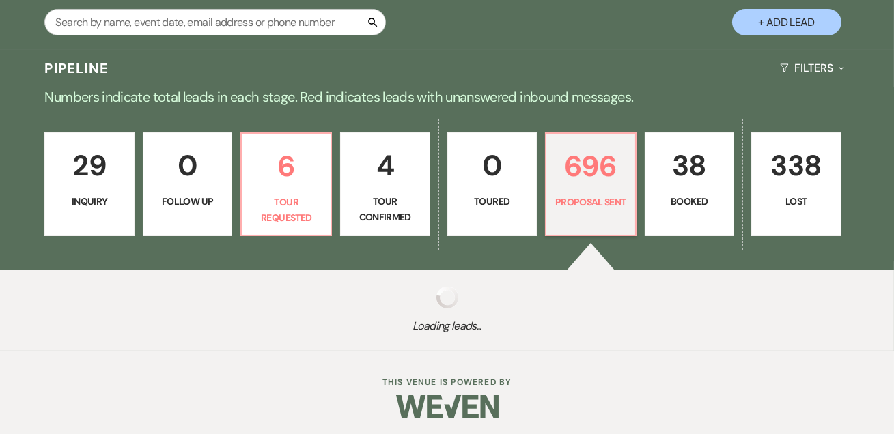
select select "6"
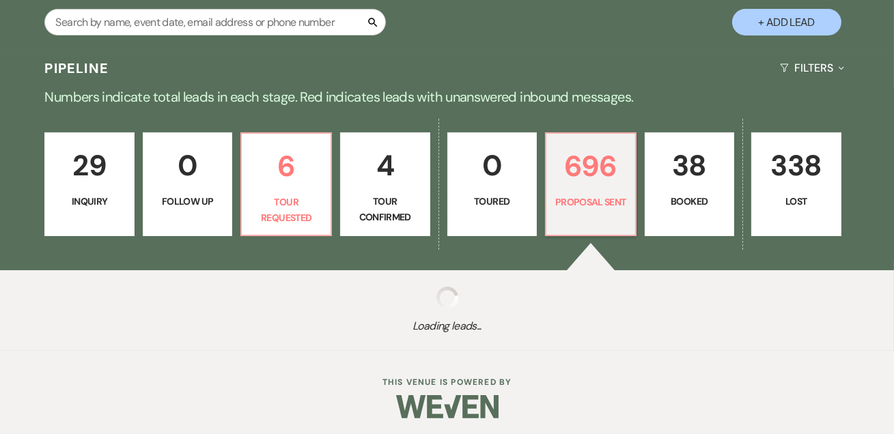
select select "6"
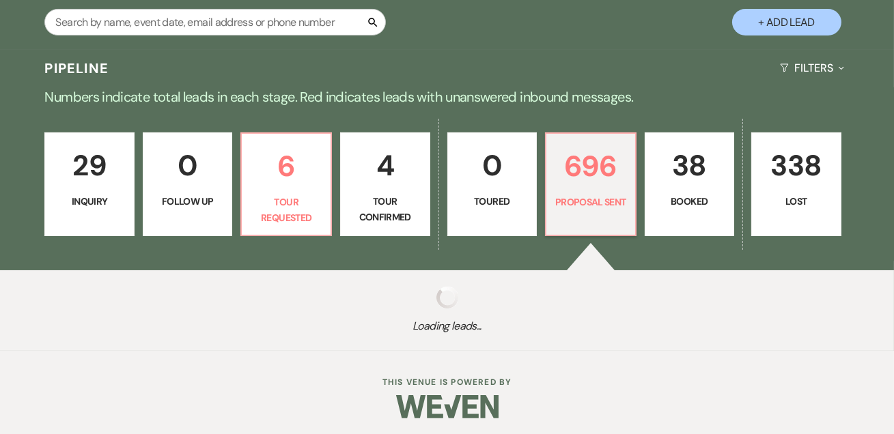
select select "6"
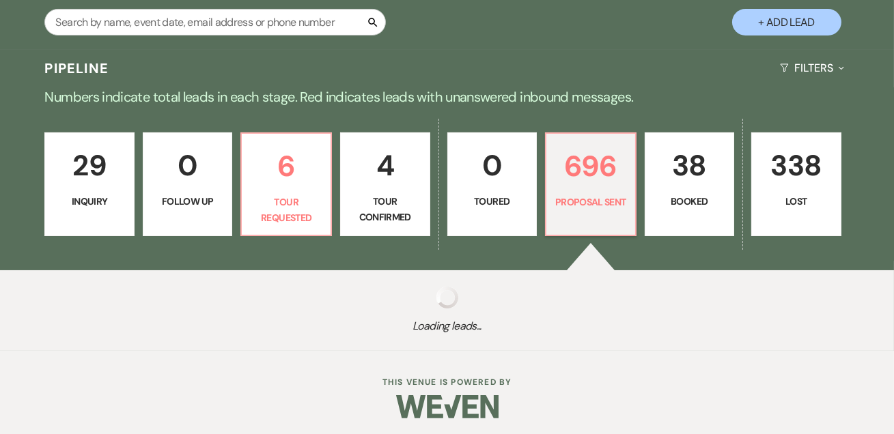
select select "6"
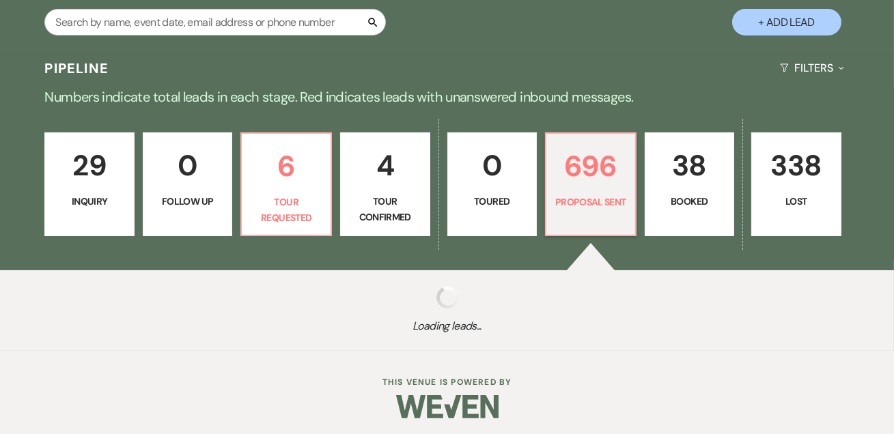
select select "6"
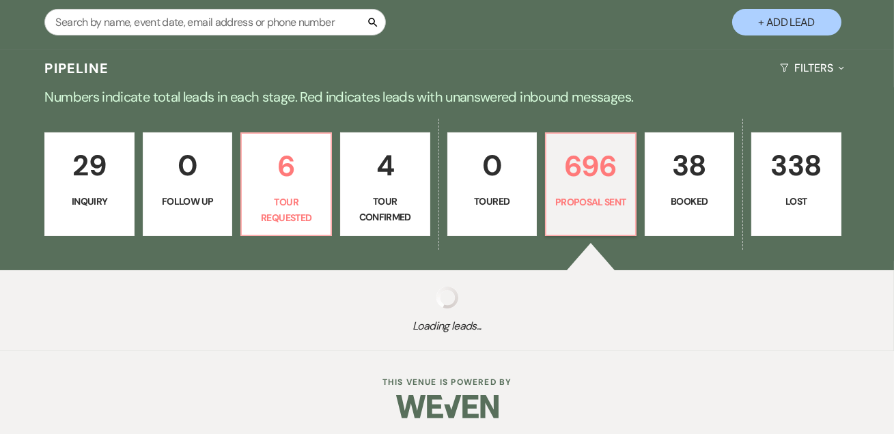
select select "6"
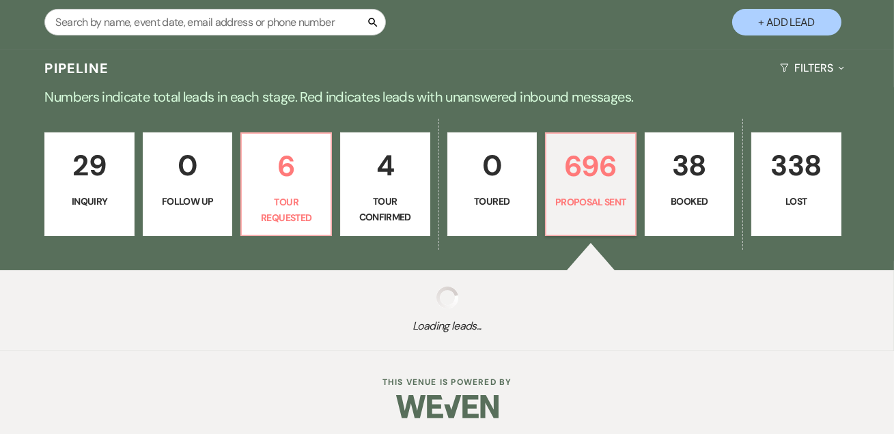
select select "6"
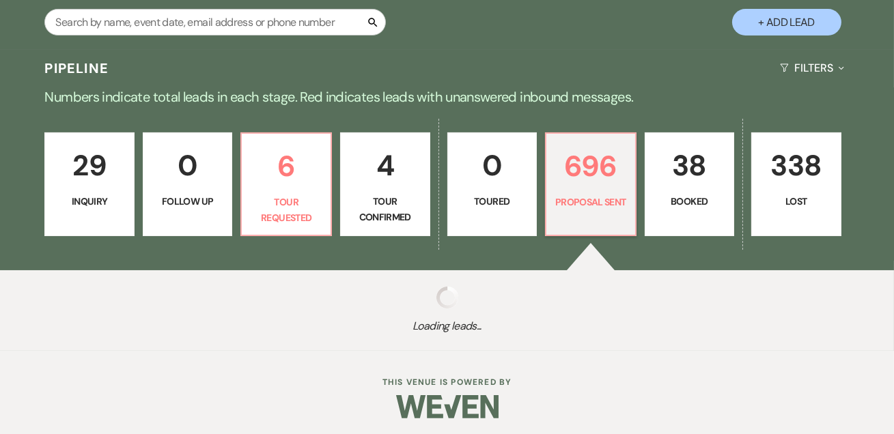
select select "6"
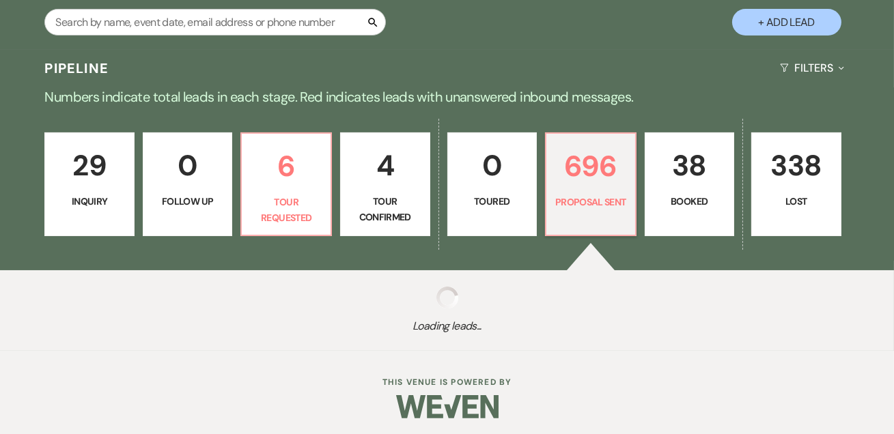
select select "6"
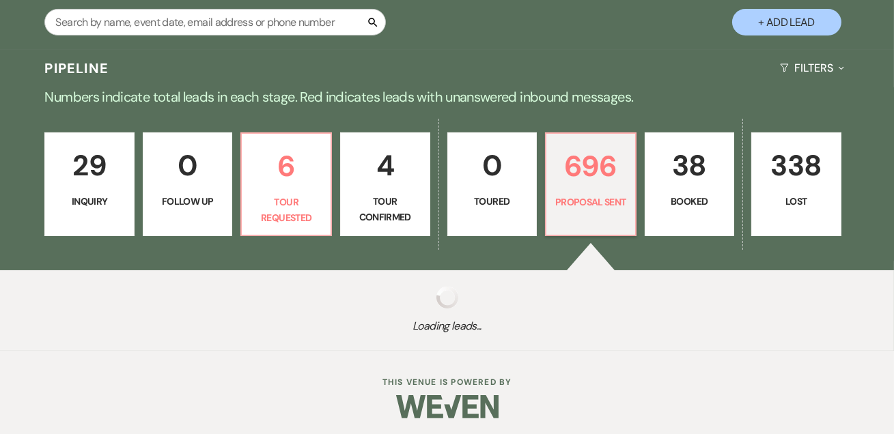
select select "6"
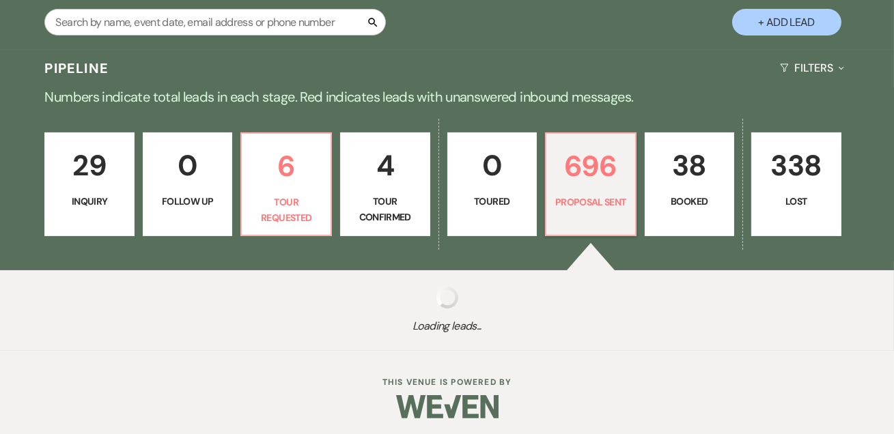
select select "6"
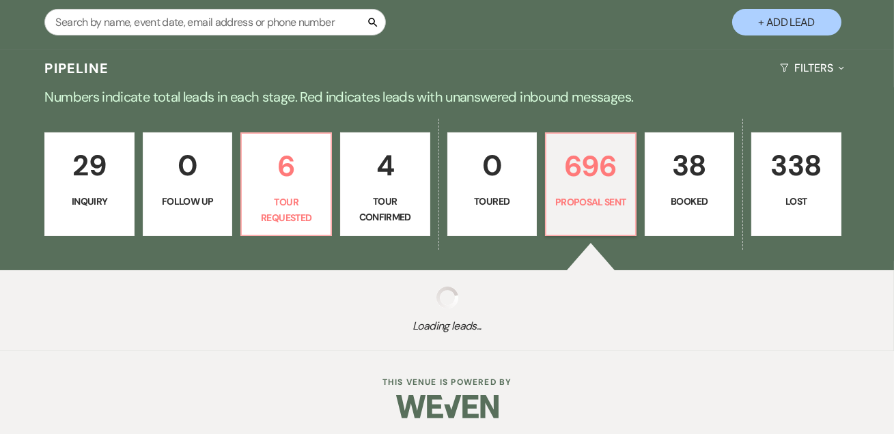
select select "6"
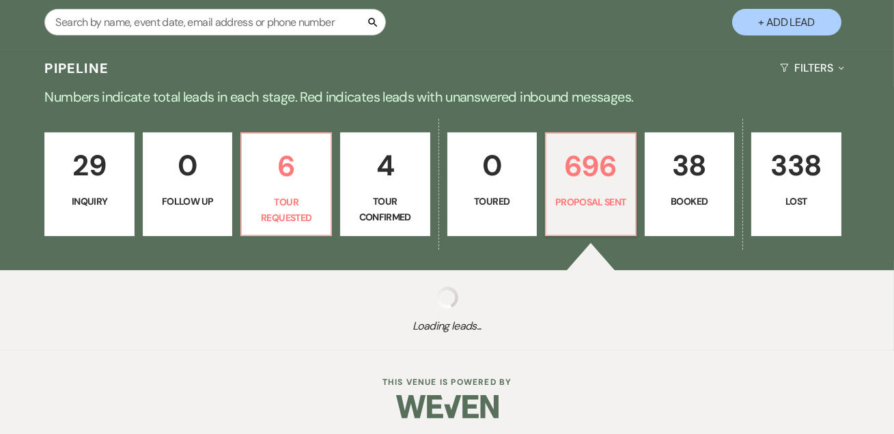
select select "6"
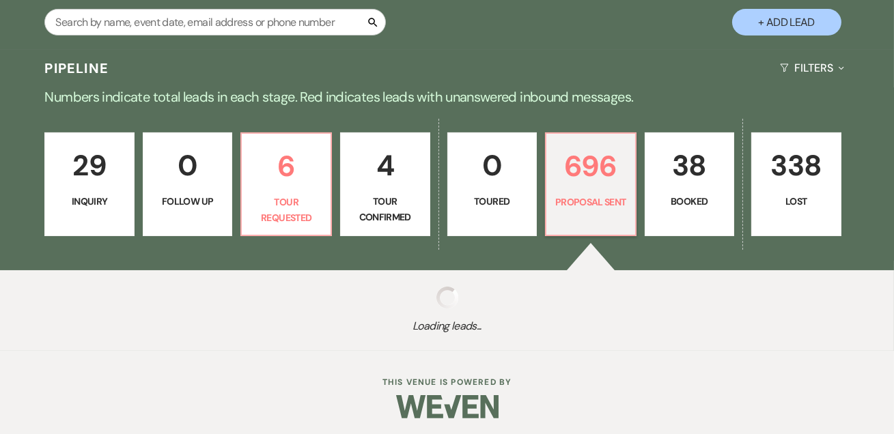
select select "6"
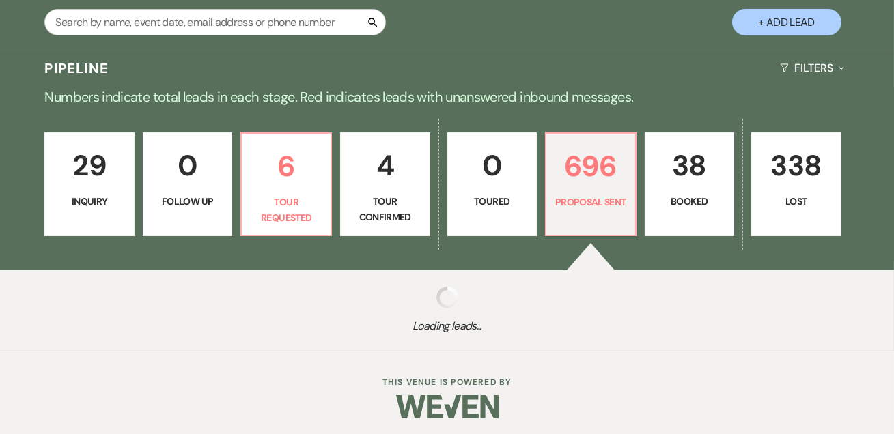
select select "6"
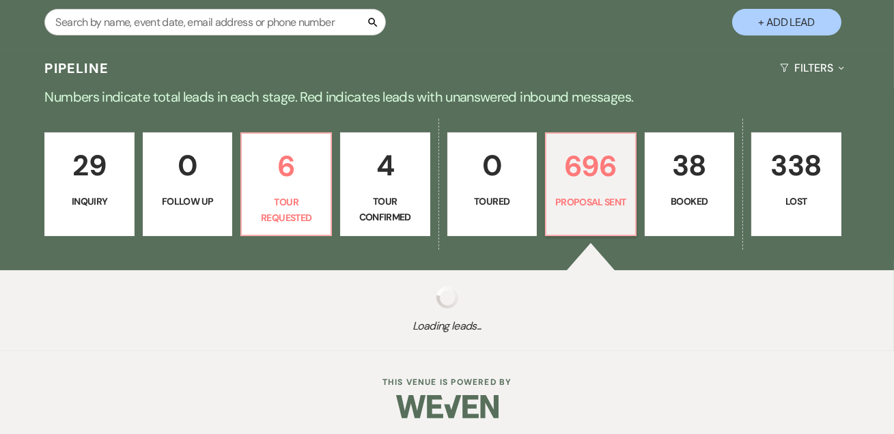
select select "6"
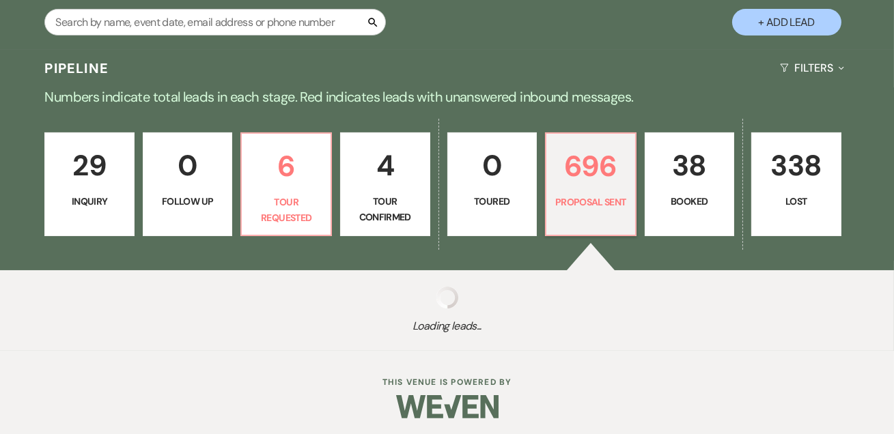
select select "6"
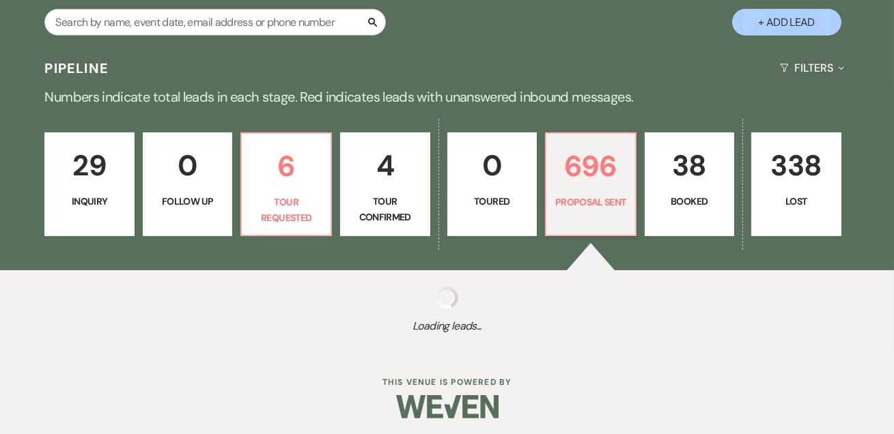
select select "6"
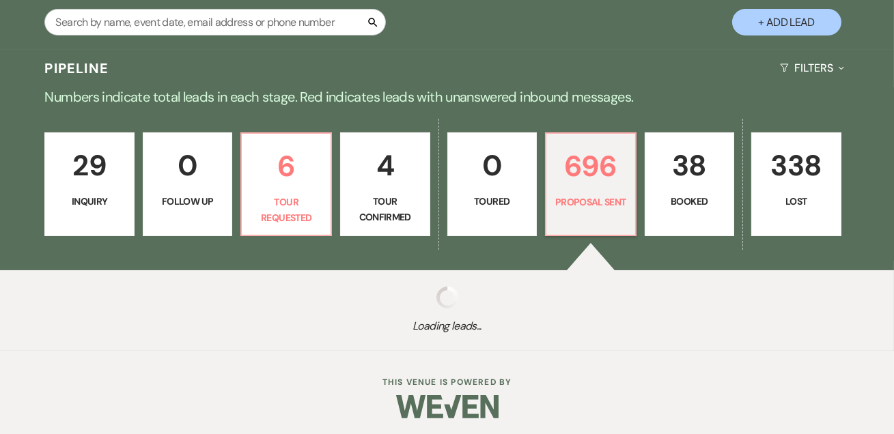
select select "6"
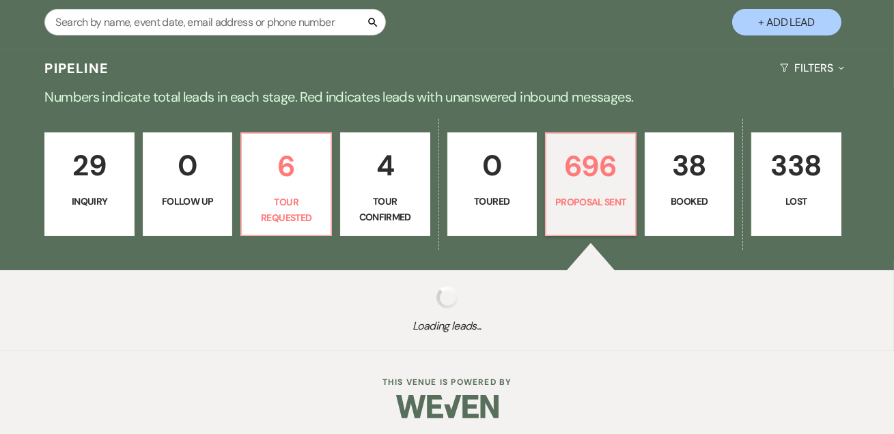
select select "6"
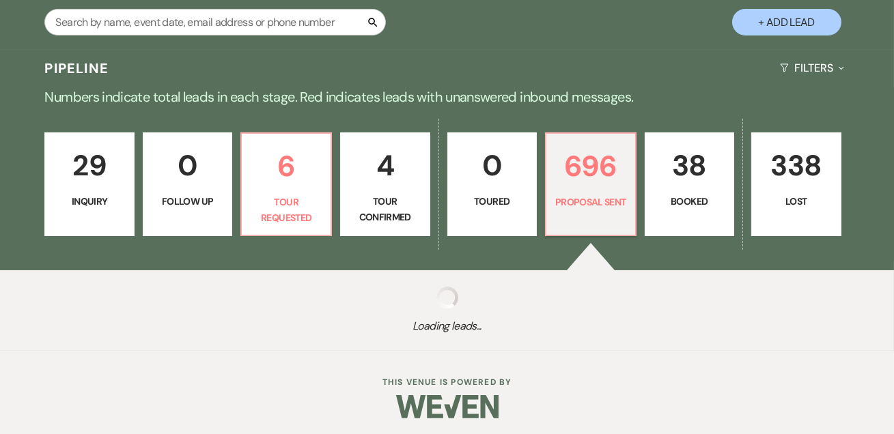
select select "6"
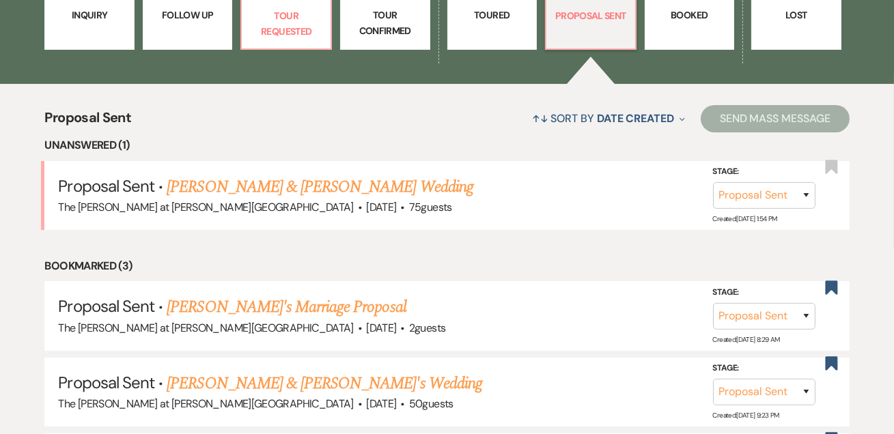
scroll to position [511, 0]
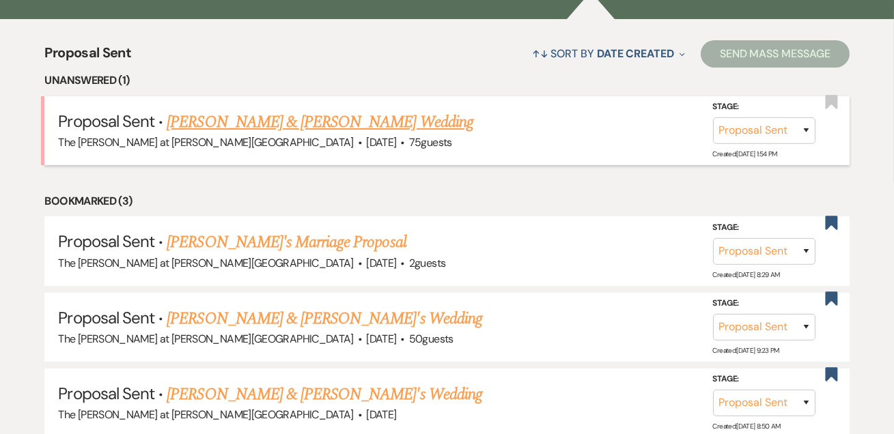
click at [271, 118] on link "Nicholas Dolce & Ashlee Moore's Wedding" at bounding box center [320, 122] width 306 height 25
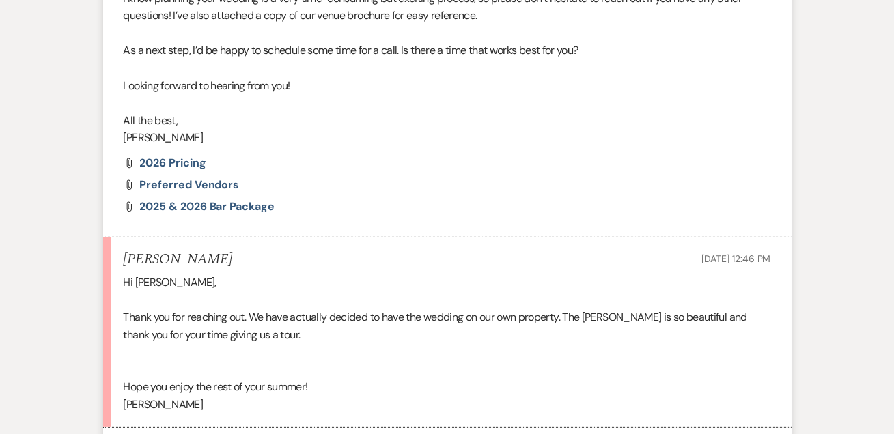
scroll to position [1135, 0]
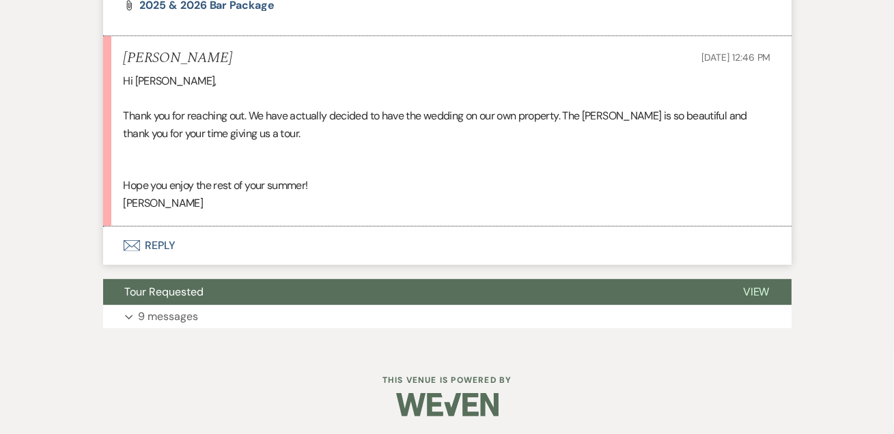
click at [163, 241] on button "Envelope Reply" at bounding box center [447, 246] width 688 height 38
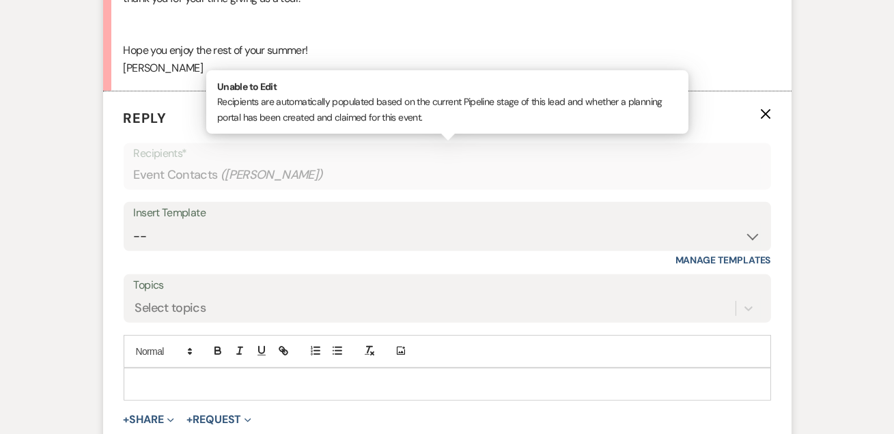
scroll to position [1283, 0]
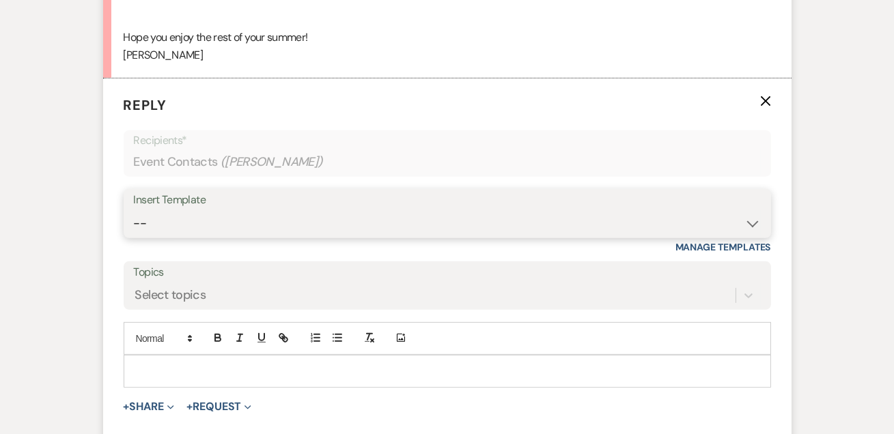
click at [197, 214] on select "-- Weven Planning Portal Introduction (Booked Events) Tour Request Response Fol…" at bounding box center [447, 223] width 627 height 27
click at [134, 210] on select "-- Weven Planning Portal Introduction (Booked Events) Tour Request Response Fol…" at bounding box center [447, 223] width 627 height 27
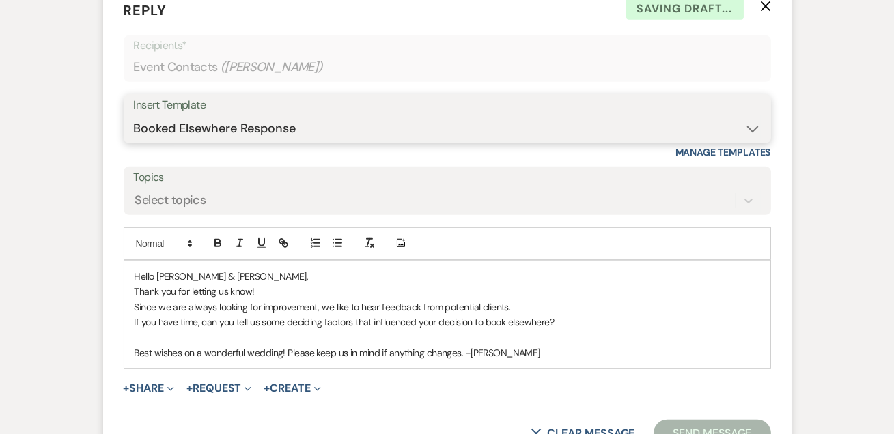
scroll to position [1449, 0]
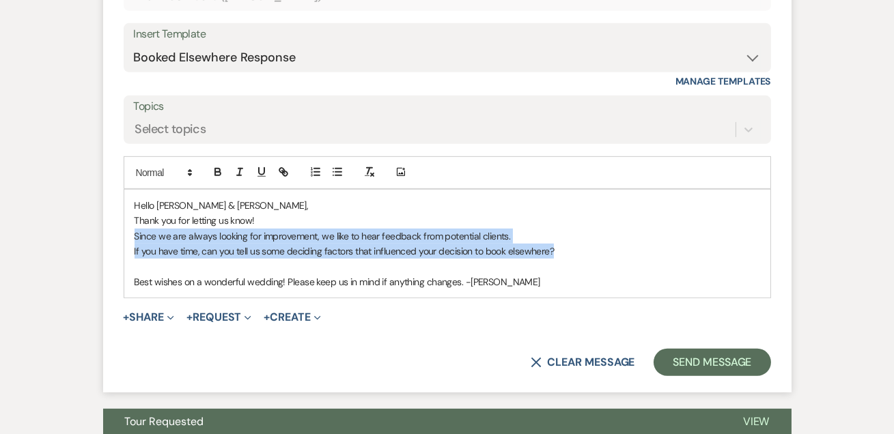
drag, startPoint x: 565, startPoint y: 247, endPoint x: 109, endPoint y: 231, distance: 457.2
click at [109, 231] on form "Reply X Draft Recipients* Event Contacts ( Ashlee Moore ) Insert Template -- We…" at bounding box center [447, 153] width 688 height 481
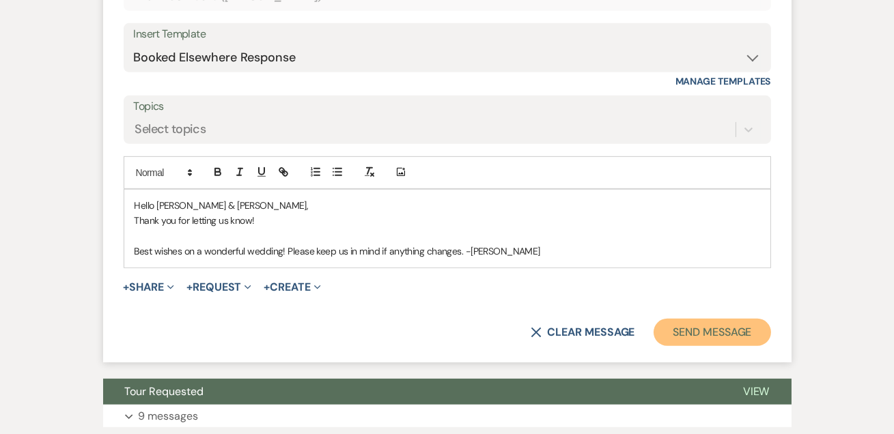
drag, startPoint x: 702, startPoint y: 327, endPoint x: 839, endPoint y: 322, distance: 137.4
click at [703, 327] on button "Send Message" at bounding box center [712, 332] width 117 height 27
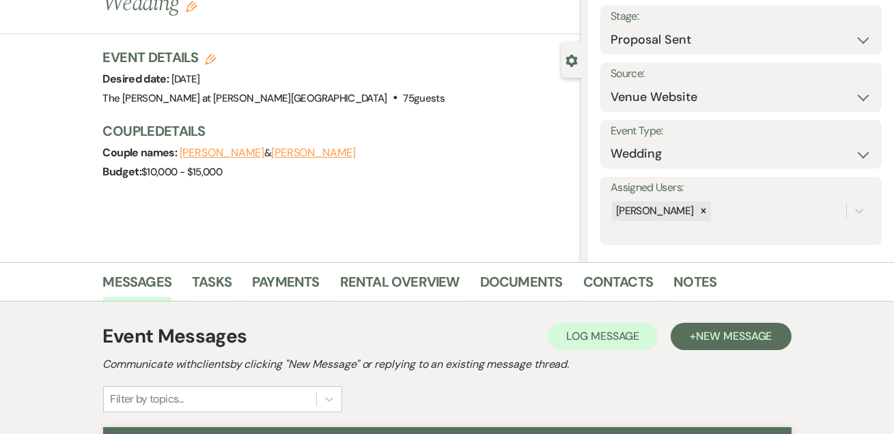
scroll to position [0, 0]
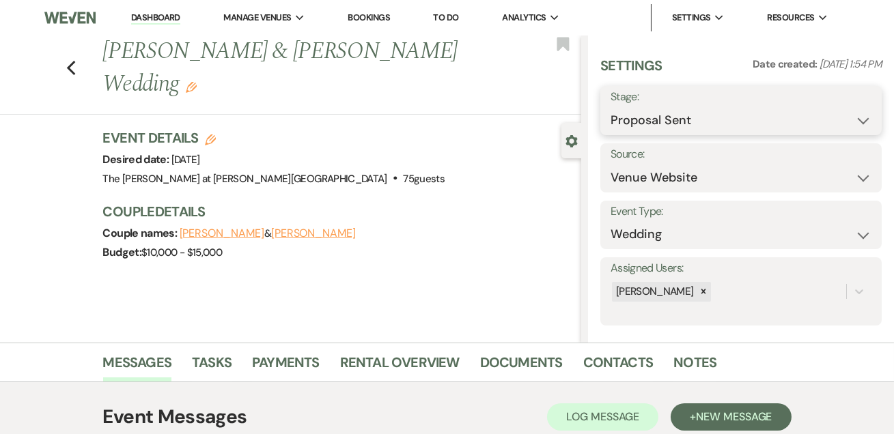
click at [738, 123] on select "Inquiry Follow Up Tour Requested Tour Confirmed Toured Proposal Sent Booked Lost" at bounding box center [741, 120] width 261 height 27
click at [611, 107] on select "Inquiry Follow Up Tour Requested Tour Confirmed Toured Proposal Sent Booked Lost" at bounding box center [741, 120] width 261 height 27
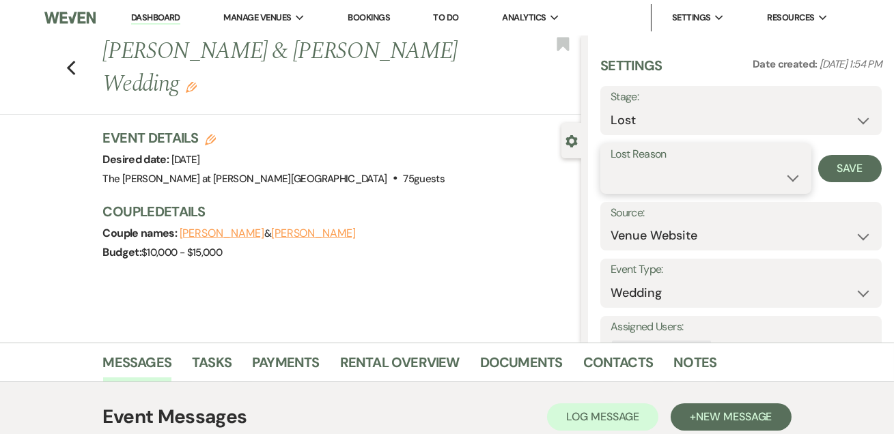
click at [668, 177] on select "Booked Elsewhere Budget Date Unavailable No Response Not a Good Match Capacity …" at bounding box center [706, 178] width 191 height 27
click at [611, 165] on select "Booked Elsewhere Budget Date Unavailable No Response Not a Good Match Capacity …" at bounding box center [706, 178] width 191 height 27
click at [718, 183] on select "Booked Elsewhere Budget Date Unavailable No Response Not a Good Match Capacity …" at bounding box center [706, 178] width 191 height 27
click at [611, 165] on select "Booked Elsewhere Budget Date Unavailable No Response Not a Good Match Capacity …" at bounding box center [706, 178] width 191 height 27
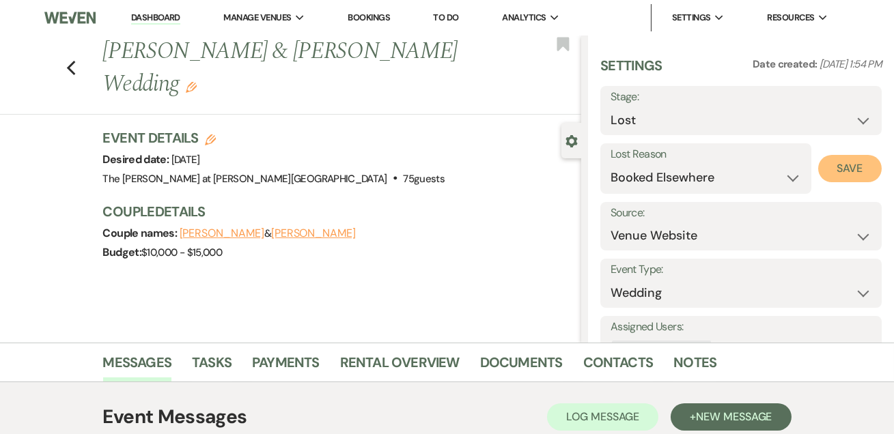
click at [818, 164] on button "Save" at bounding box center [850, 168] width 64 height 27
click at [169, 19] on link "Dashboard" at bounding box center [155, 18] width 49 height 13
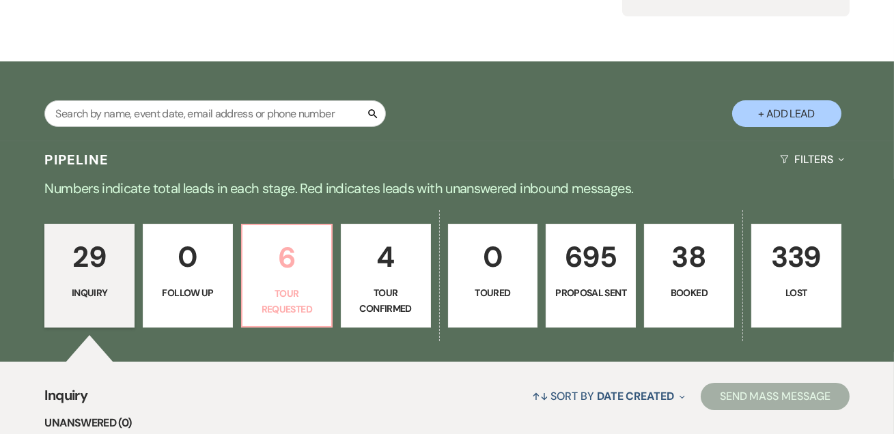
scroll to position [248, 0]
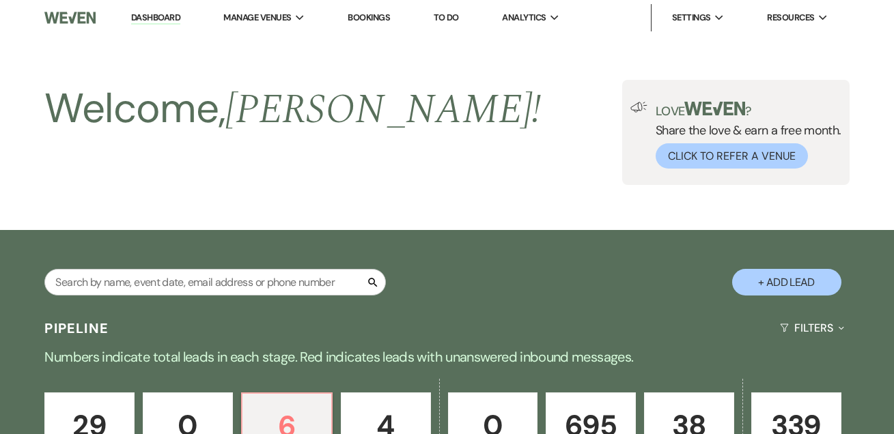
select select "2"
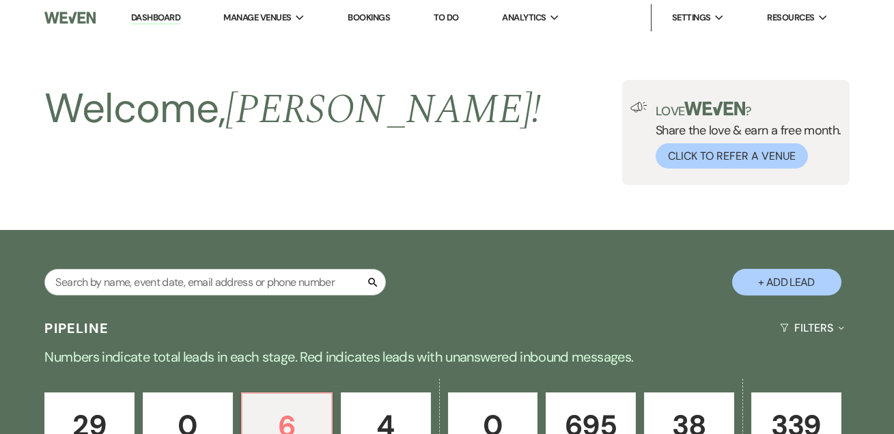
select select "2"
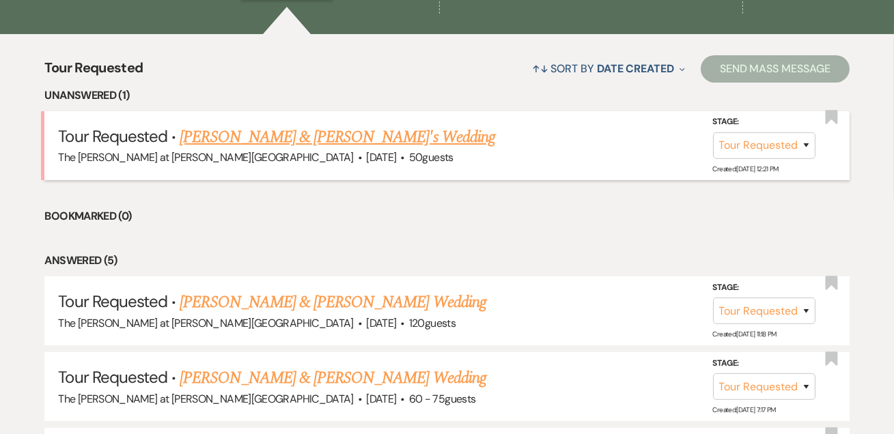
click at [255, 139] on link "[PERSON_NAME] & [PERSON_NAME]'s Wedding" at bounding box center [338, 137] width 316 height 25
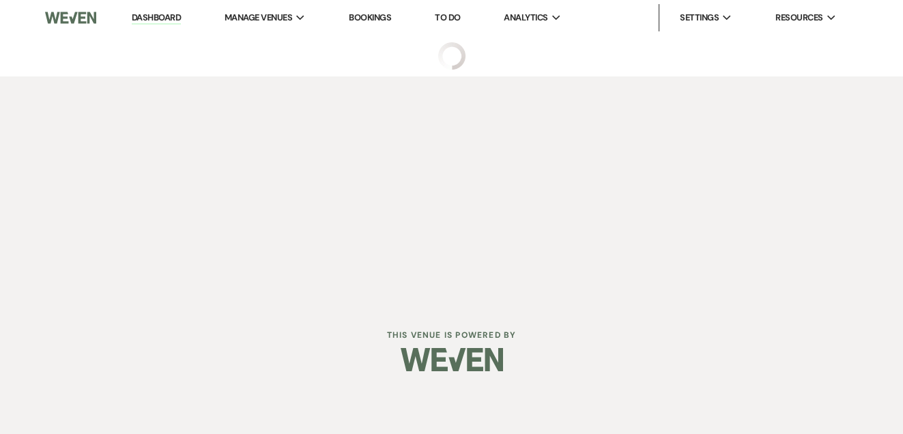
select select "2"
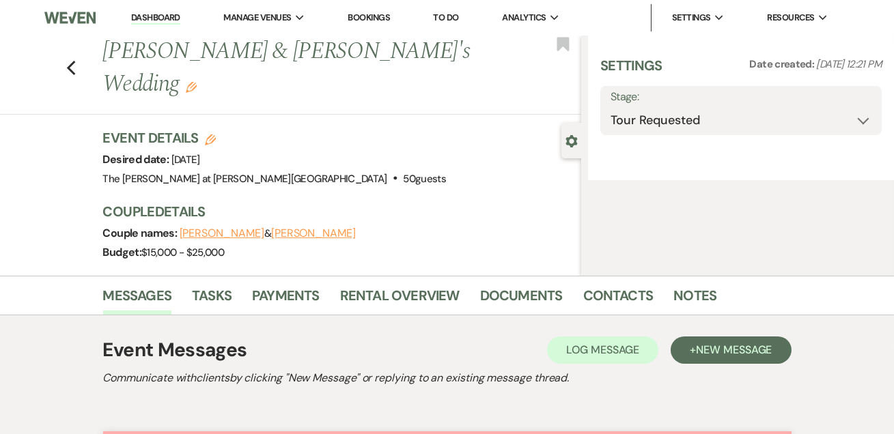
select select "5"
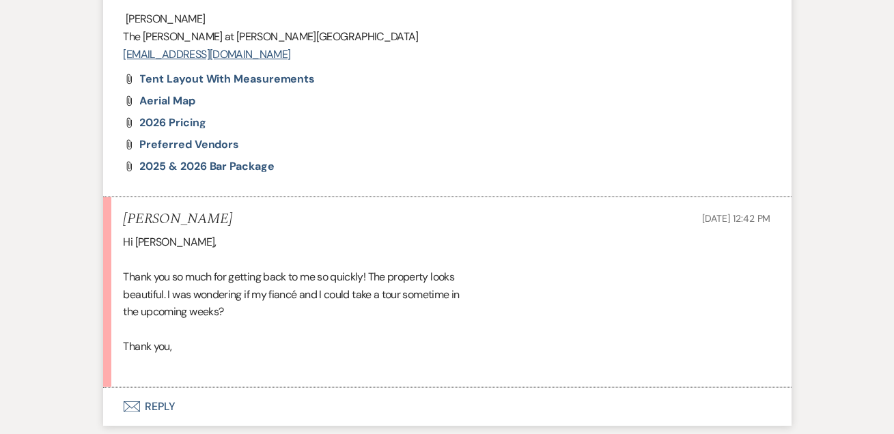
scroll to position [1664, 0]
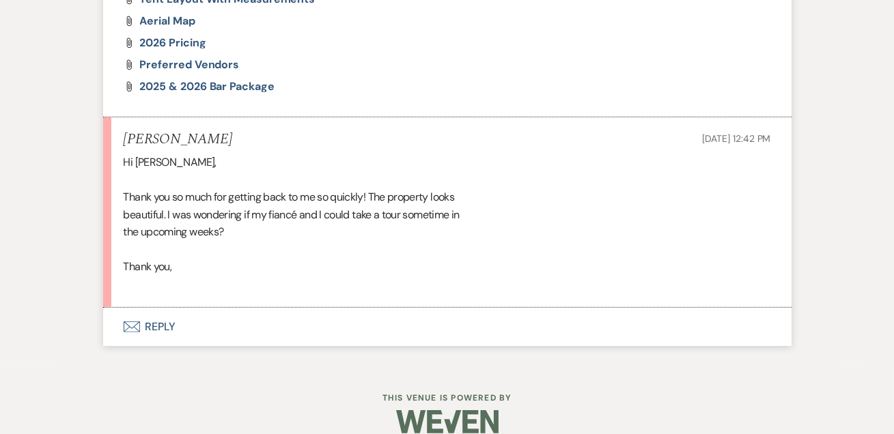
click at [170, 308] on button "Envelope Reply" at bounding box center [447, 327] width 688 height 38
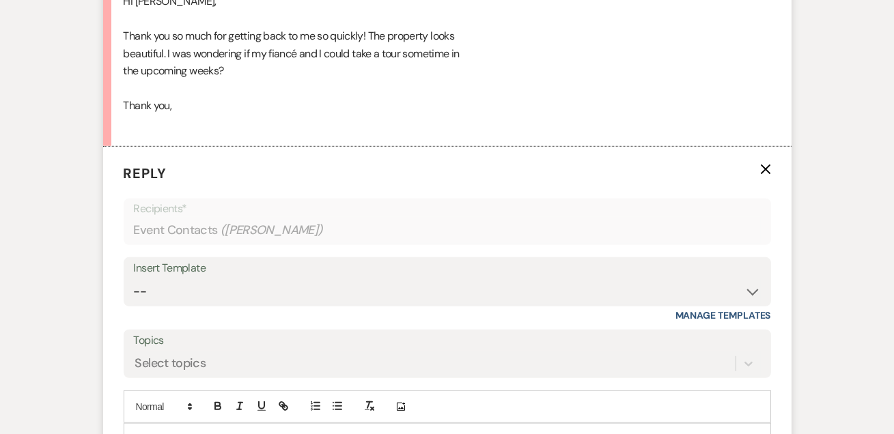
scroll to position [1876, 0]
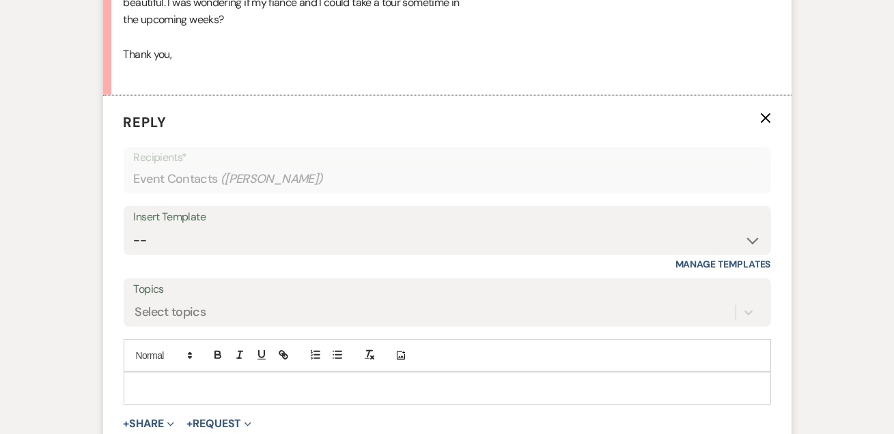
click at [167, 381] on p at bounding box center [448, 388] width 626 height 15
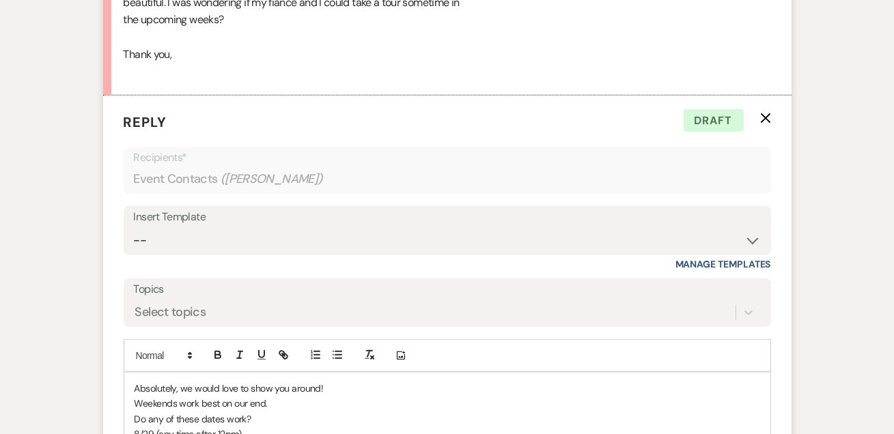
click at [135, 427] on p "8/29 (any time after 12pm)" at bounding box center [448, 434] width 626 height 15
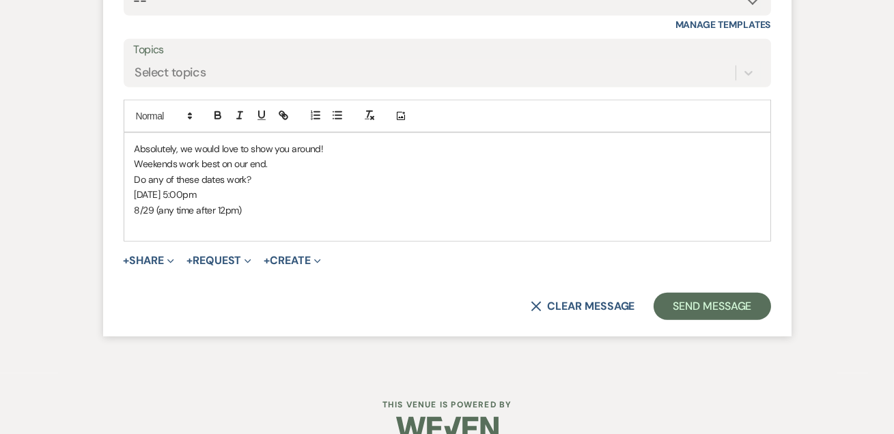
scroll to position [2121, 0]
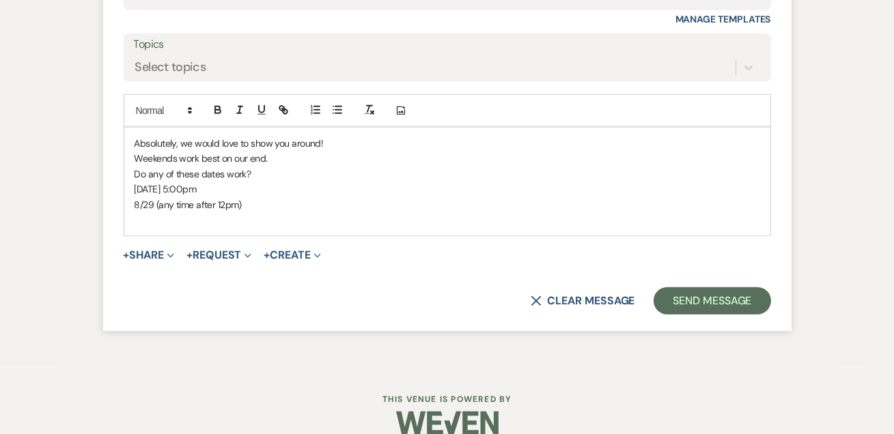
click at [251, 197] on p "8/29 (any time after 12pm)" at bounding box center [448, 204] width 626 height 15
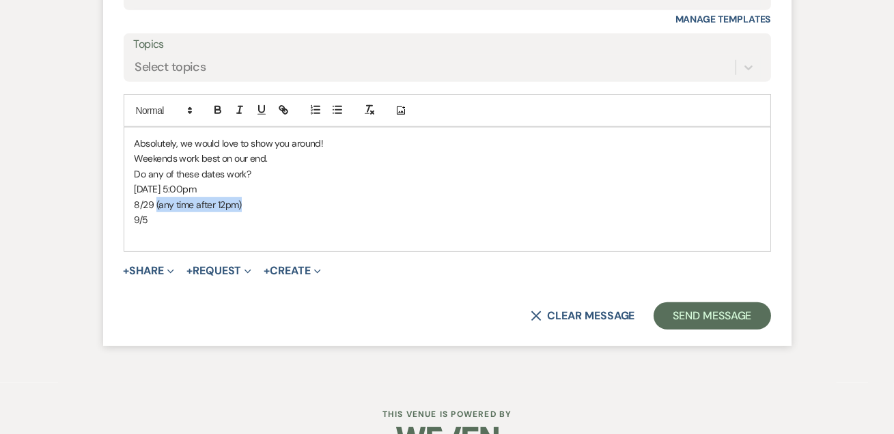
drag, startPoint x: 238, startPoint y: 182, endPoint x: 156, endPoint y: 181, distance: 82.0
click at [156, 197] on p "8/29 (any time after 12pm)" at bounding box center [448, 204] width 626 height 15
copy p "(any time after 12pm)"
click at [158, 212] on p "9/5" at bounding box center [448, 219] width 626 height 15
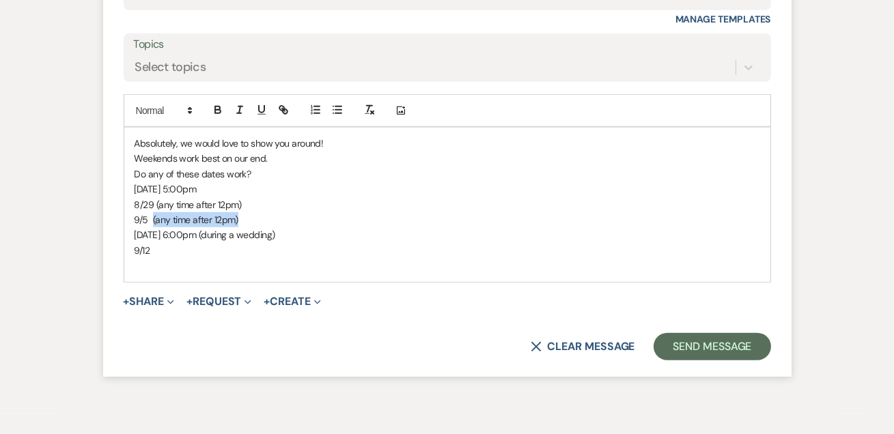
drag, startPoint x: 241, startPoint y: 195, endPoint x: 152, endPoint y: 195, distance: 88.8
click at [152, 212] on p "9/5 (any time after 12pm)" at bounding box center [448, 219] width 626 height 15
copy p "(any time after 12pm)"
click at [172, 243] on p "9/12" at bounding box center [448, 250] width 626 height 15
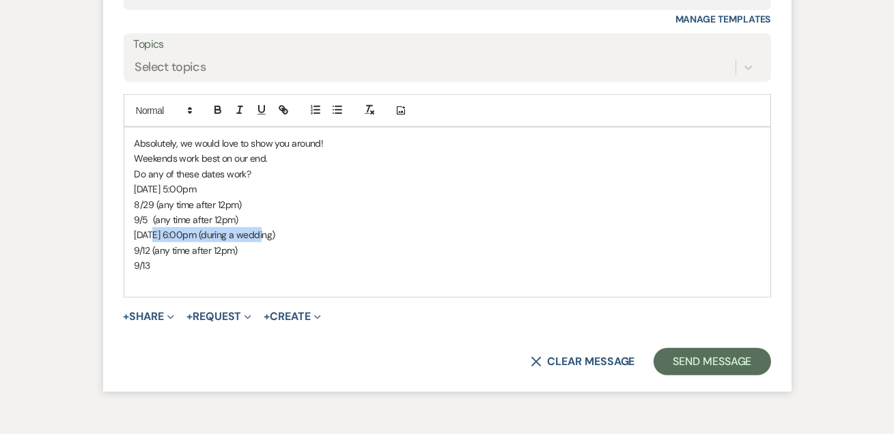
drag, startPoint x: 260, startPoint y: 214, endPoint x: 150, endPoint y: 216, distance: 109.3
click at [150, 227] on p "[DATE] 6:00pm (during a wedding)" at bounding box center [448, 234] width 626 height 15
copy p "6:00pm (during a wedding)"
click at [163, 258] on p "9/13" at bounding box center [448, 265] width 626 height 15
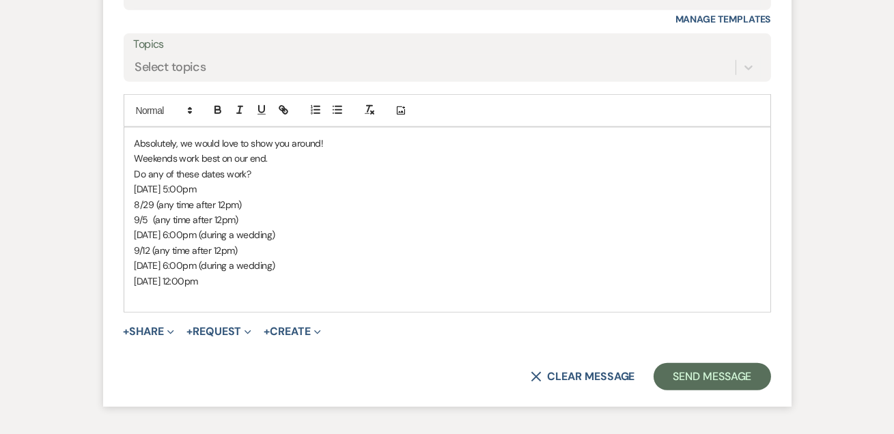
click at [260, 167] on p "Do any of these dates work?" at bounding box center [448, 174] width 626 height 15
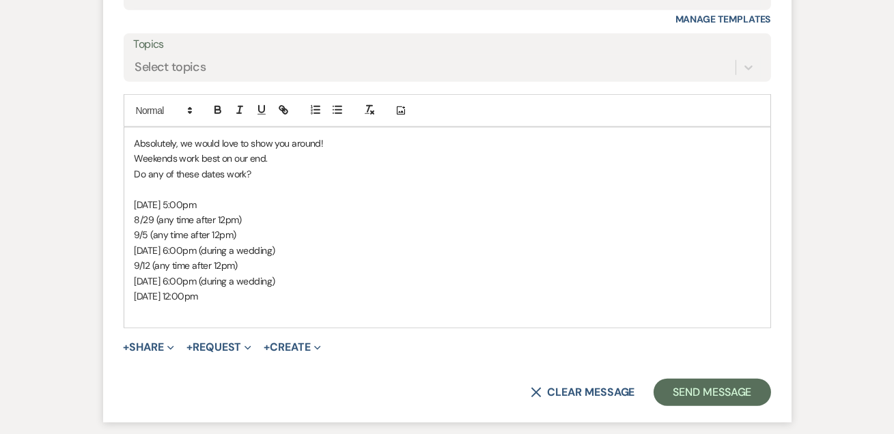
click at [352, 243] on p "[DATE] 6:00pm (during a wedding)" at bounding box center [448, 250] width 626 height 15
click at [679, 379] on button "Send Message" at bounding box center [712, 392] width 117 height 27
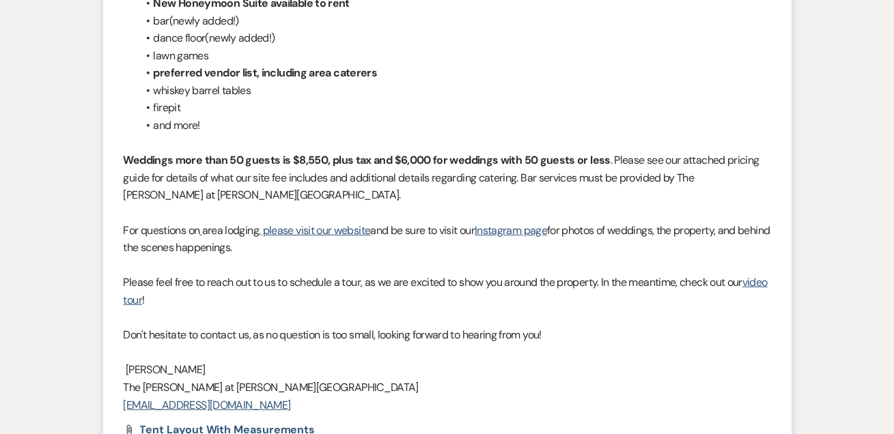
scroll to position [0, 0]
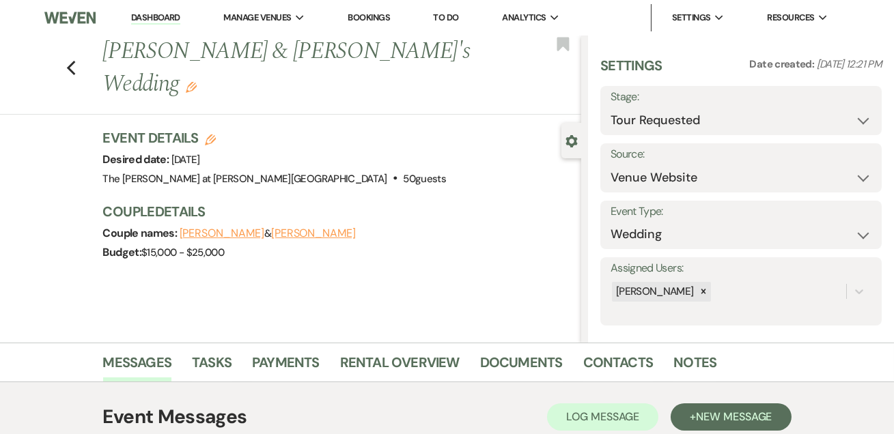
click at [163, 19] on link "Dashboard" at bounding box center [155, 18] width 49 height 13
